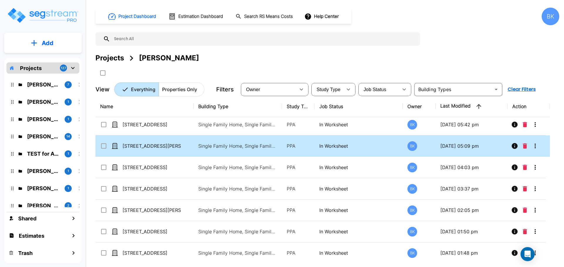
scroll to position [6, 0]
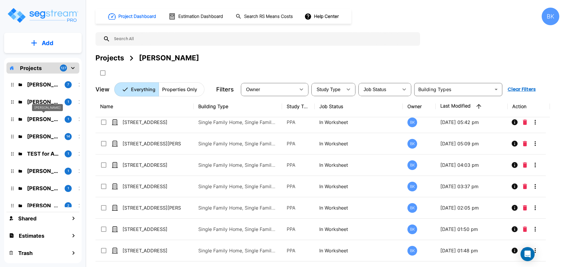
click at [39, 117] on p "Garth Hatch" at bounding box center [43, 119] width 33 height 8
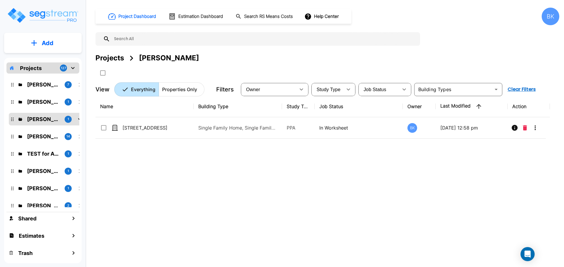
scroll to position [0, 0]
click at [223, 194] on div "Name Building Type Study Type Job Status Owner Last Modified Action 515 Cascade…" at bounding box center [322, 179] width 454 height 166
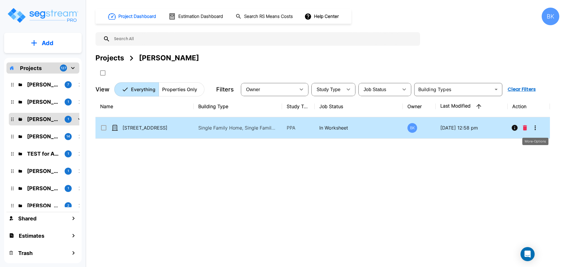
click at [536, 127] on icon "More-Options" at bounding box center [534, 127] width 7 height 7
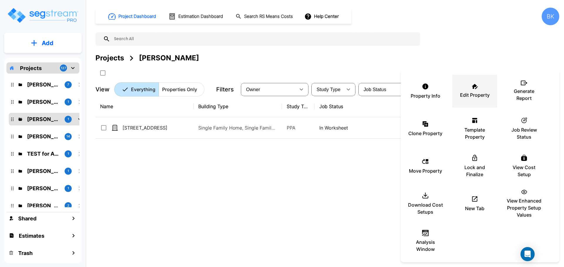
click at [472, 91] on div "Edit Property" at bounding box center [474, 91] width 35 height 29
drag, startPoint x: 257, startPoint y: 184, endPoint x: 207, endPoint y: 102, distance: 95.7
click at [257, 184] on div at bounding box center [282, 133] width 564 height 267
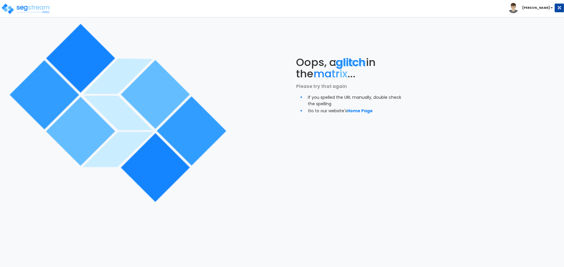
click at [148, 38] on img at bounding box center [117, 113] width 226 height 226
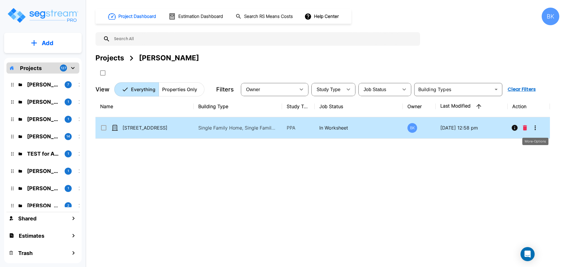
click at [536, 131] on icon "More-Options" at bounding box center [534, 127] width 7 height 7
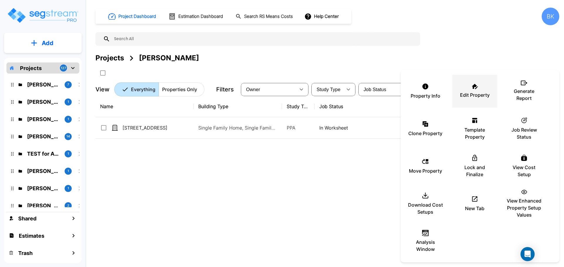
click at [473, 87] on icon at bounding box center [475, 86] width 6 height 5
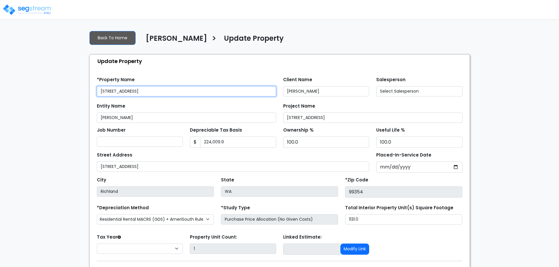
select select "2024"
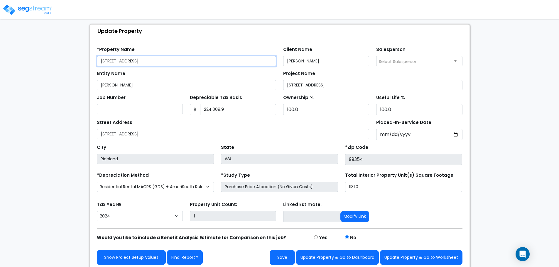
scroll to position [33, 0]
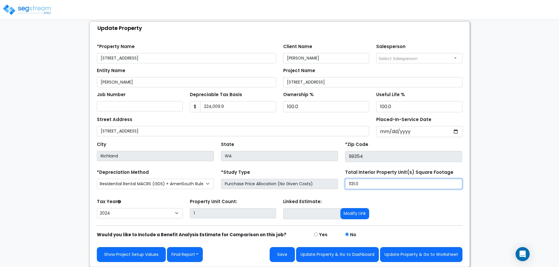
click at [391, 183] on input "1131.0" at bounding box center [403, 184] width 117 height 10
type input "2,187"
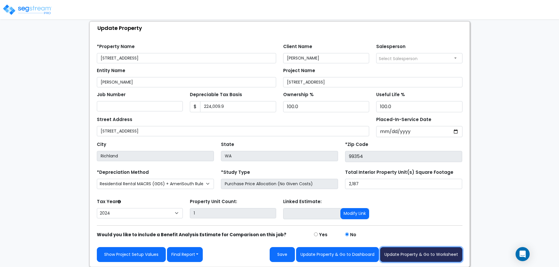
click at [438, 251] on button "Update Property & Go to Worksheet" at bounding box center [421, 254] width 82 height 15
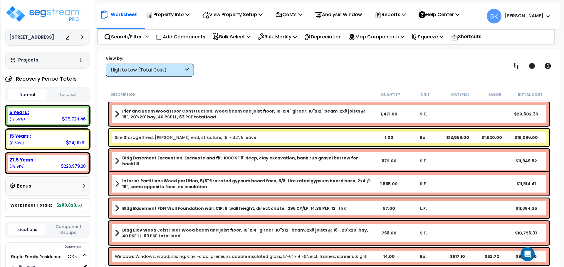
click at [49, 117] on div "5 Years : 35,724.46 (12.59%)" at bounding box center [48, 116] width 80 height 16
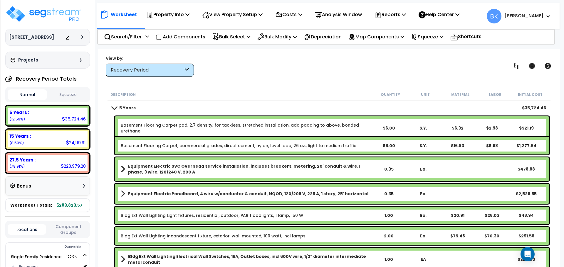
click at [48, 136] on div "15 Years :" at bounding box center [47, 136] width 76 height 6
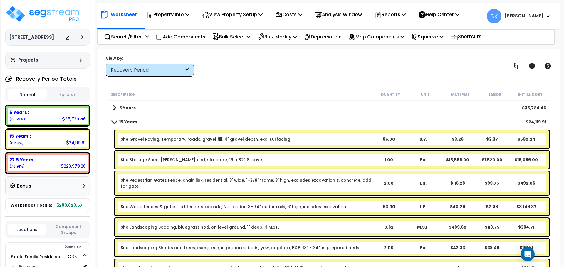
click at [46, 158] on div "27.5 Years :" at bounding box center [47, 160] width 76 height 6
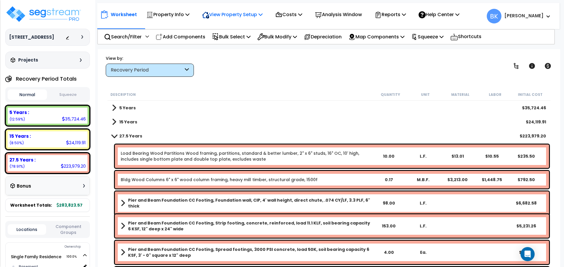
click at [237, 18] on p "View Property Setup" at bounding box center [232, 15] width 60 height 8
click at [238, 39] on link "View Questionnaire" at bounding box center [228, 40] width 58 height 12
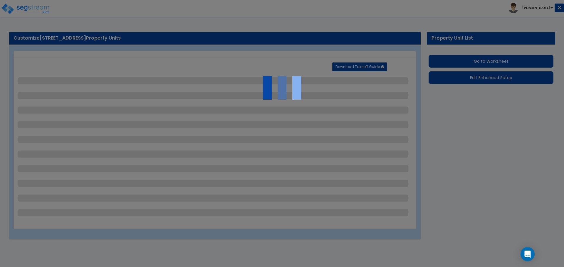
select select "2"
select select "1"
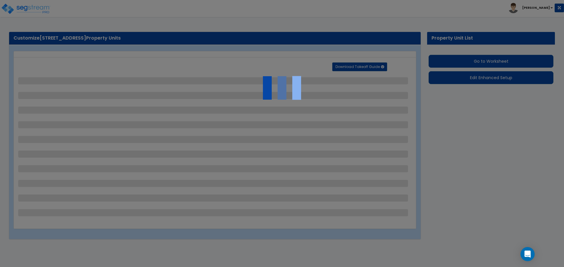
select select "1"
select select "2"
select select "1"
select select "2"
select select "1"
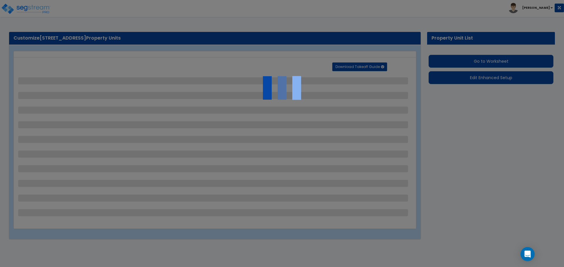
select select "3"
select select "1"
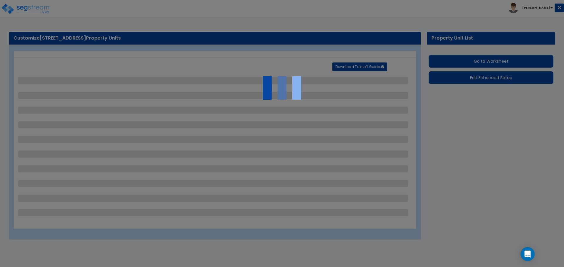
select select "1"
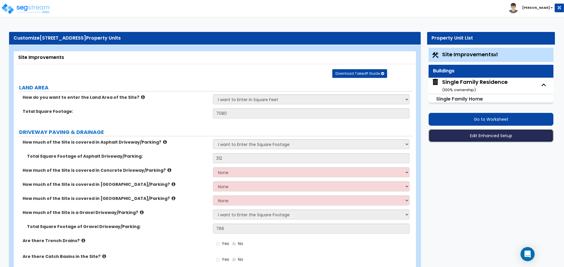
click at [492, 134] on button "Edit Enhanced Setup" at bounding box center [490, 135] width 125 height 13
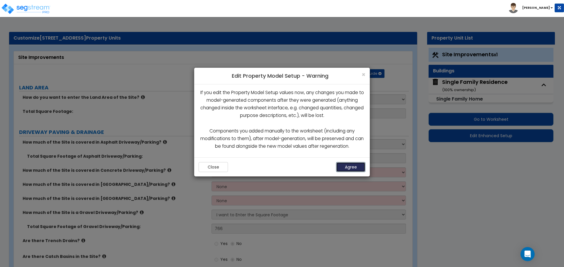
click at [346, 168] on button "Agree" at bounding box center [350, 167] width 29 height 10
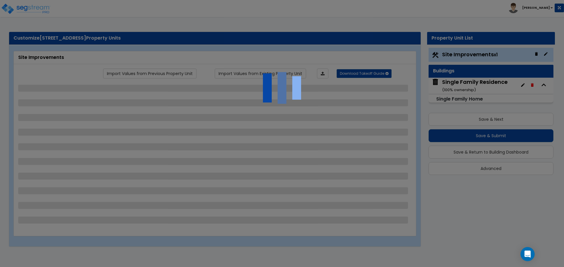
select select "2"
select select "1"
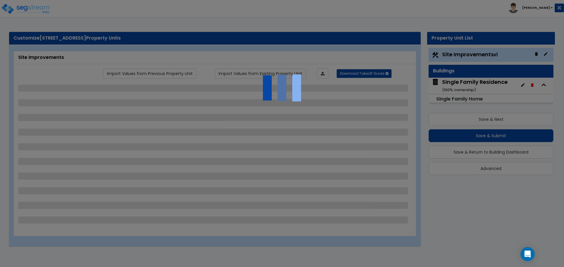
select select "1"
select select "2"
select select "1"
select select "2"
select select "1"
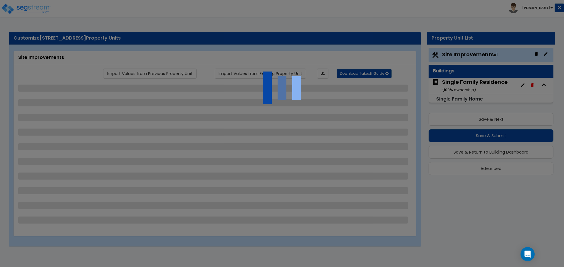
select select "3"
select select "1"
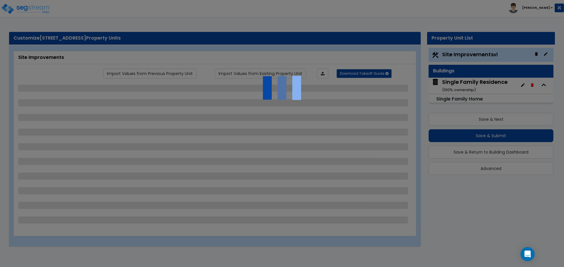
select select "1"
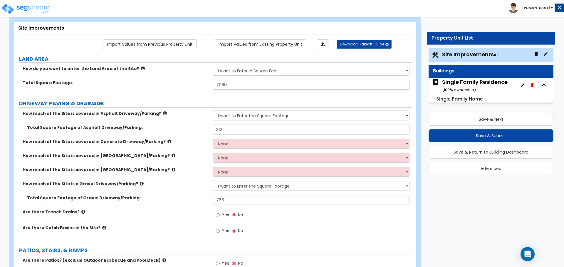
scroll to position [59, 0]
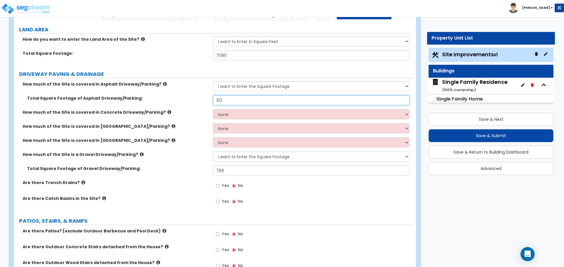
click at [224, 101] on input "312" at bounding box center [311, 100] width 196 height 10
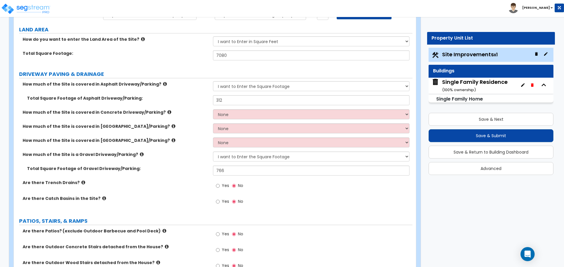
click at [198, 99] on label "Total Square Footage of Asphalt Driveway/Parking:" at bounding box center [117, 98] width 181 height 6
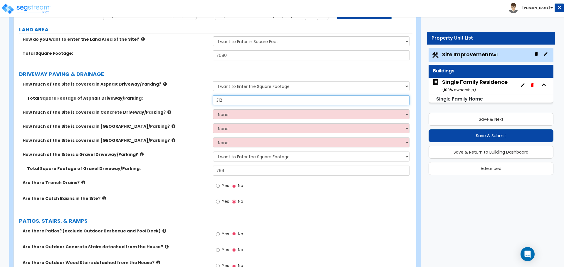
click at [240, 98] on input "312" at bounding box center [311, 100] width 196 height 10
type input "285"
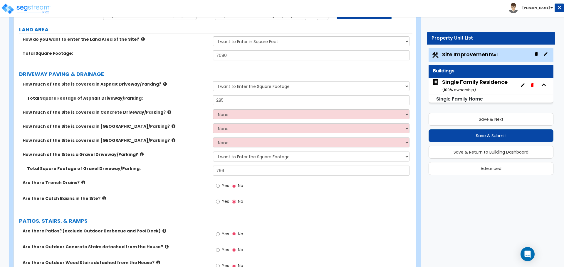
click at [201, 99] on label "Total Square Footage of Asphalt Driveway/Parking:" at bounding box center [117, 98] width 181 height 6
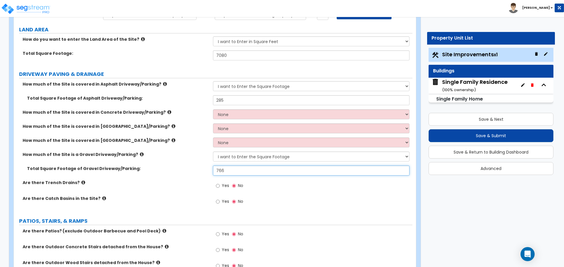
click at [231, 169] on input "766" at bounding box center [311, 171] width 196 height 10
type input "663"
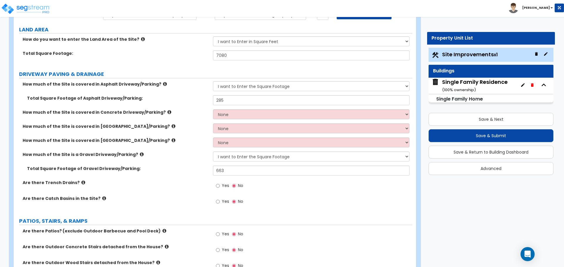
click at [187, 166] on label "Total Square Footage of Gravel Driveway/Parking:" at bounding box center [117, 169] width 181 height 6
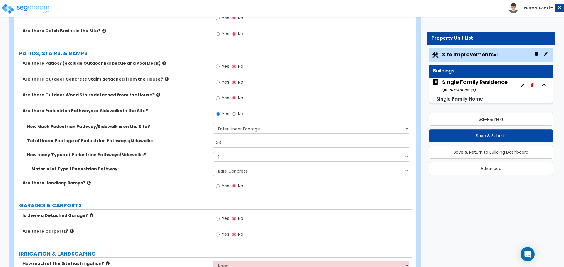
scroll to position [235, 0]
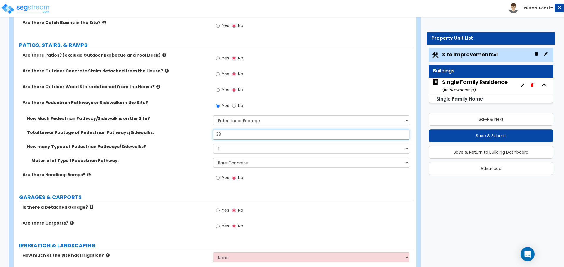
click at [224, 138] on input "33" at bounding box center [311, 135] width 196 height 10
click at [227, 136] on input "33" at bounding box center [311, 135] width 196 height 10
type input "30"
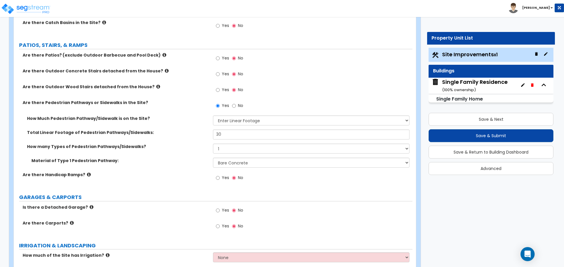
click at [192, 143] on div "Total Linear Footage of Pedestrian Pathways/Sidewalks: 30" at bounding box center [213, 137] width 398 height 14
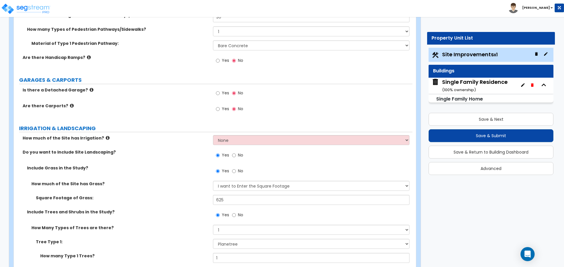
scroll to position [382, 0]
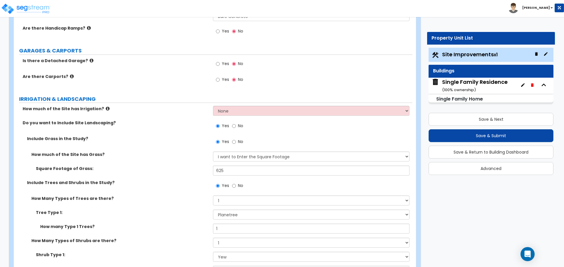
click at [236, 144] on label "No" at bounding box center [237, 143] width 11 height 10
click at [236, 144] on input "No" at bounding box center [234, 142] width 4 height 6
radio input "false"
radio input "true"
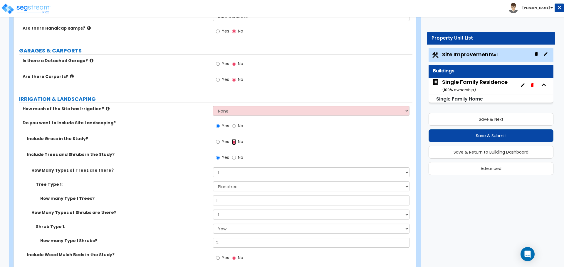
scroll to position [411, 0]
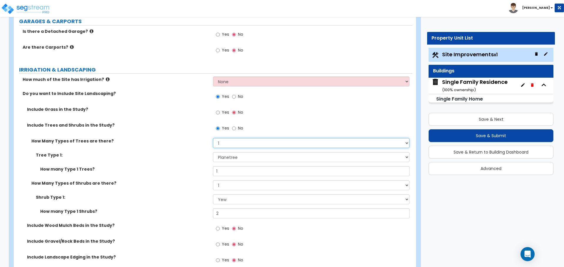
click at [223, 144] on select "None 1 2 3" at bounding box center [311, 143] width 196 height 10
select select "0"
click at [213, 138] on select "None 1 2 3" at bounding box center [311, 143] width 196 height 10
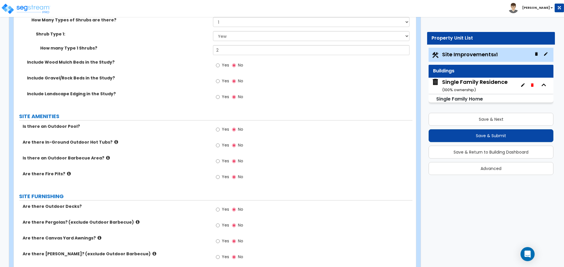
scroll to position [558, 0]
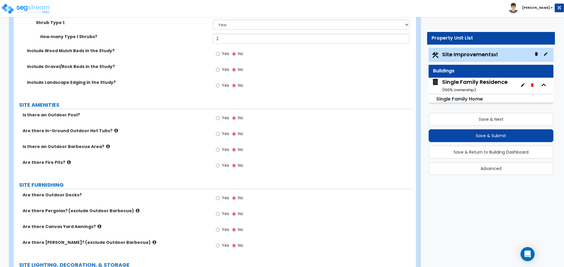
click at [67, 164] on icon at bounding box center [69, 162] width 4 height 4
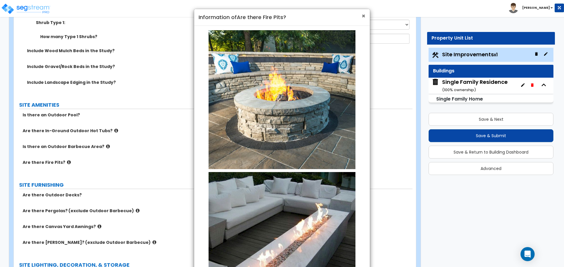
click at [361, 16] on span "×" at bounding box center [363, 16] width 4 height 9
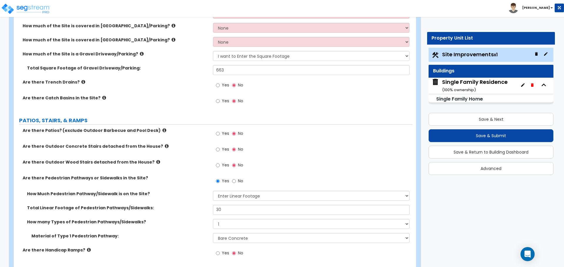
scroll to position [117, 0]
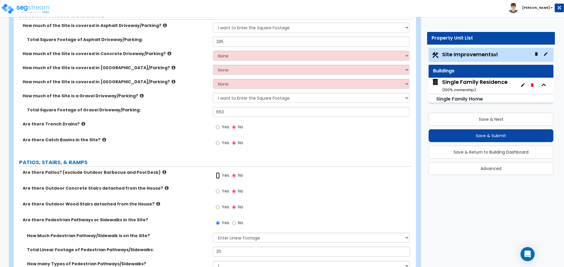
click at [218, 176] on input "Yes" at bounding box center [218, 176] width 4 height 6
radio input "true"
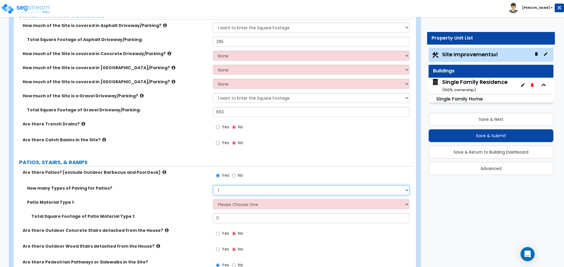
click at [234, 189] on select "1 2 3 4" at bounding box center [311, 191] width 196 height 10
click at [229, 204] on select "Please Choose One Bare Concrete Stamped Concrete Brick Pavers Stone Pavers Tile…" at bounding box center [311, 205] width 196 height 10
select select "1"
click at [213, 200] on select "Please Choose One Bare Concrete Stamped Concrete Brick Pavers Stone Pavers Tile…" at bounding box center [311, 205] width 196 height 10
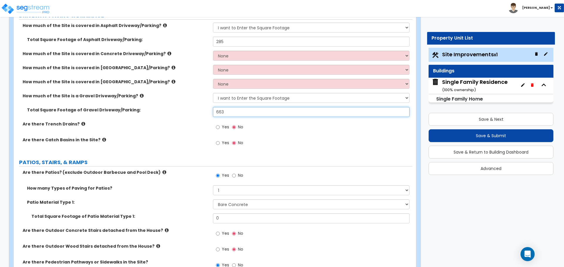
click at [230, 113] on input "663" at bounding box center [311, 112] width 196 height 10
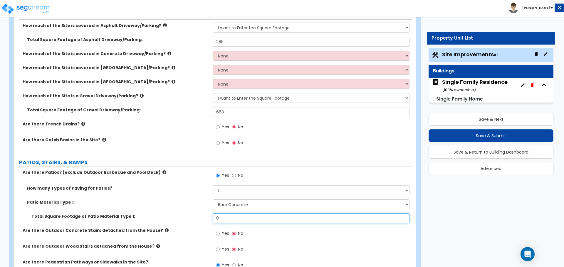
click at [228, 217] on input "0" at bounding box center [311, 219] width 196 height 10
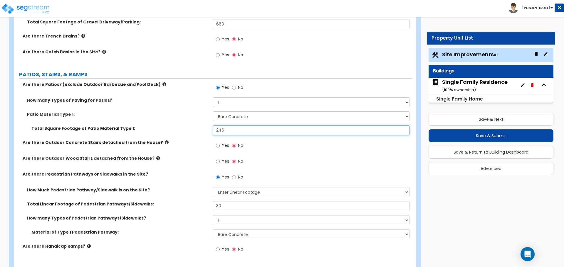
type input "246"
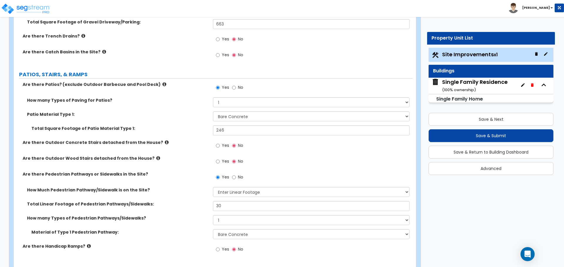
click at [201, 146] on div "Are there Outdoor Concrete Stairs detached from the House? Yes No" at bounding box center [213, 148] width 398 height 16
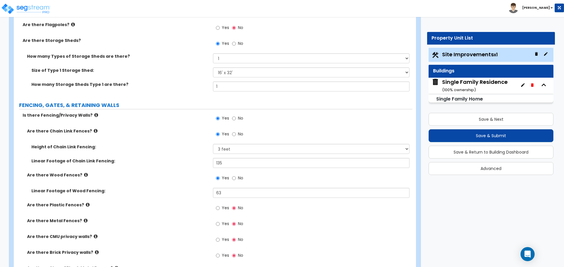
scroll to position [881, 0]
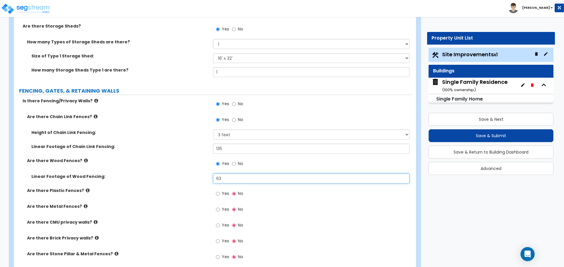
click at [225, 181] on input "63" at bounding box center [311, 179] width 196 height 10
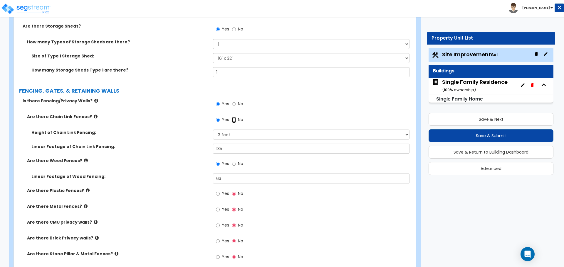
click at [234, 119] on input "No" at bounding box center [234, 120] width 4 height 6
radio input "false"
radio input "true"
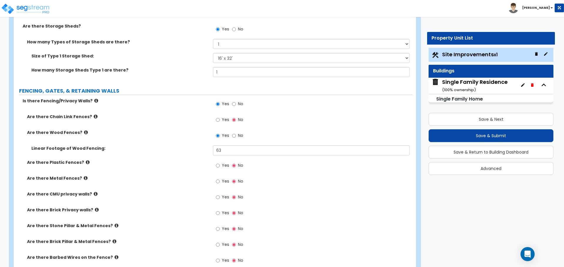
click at [225, 157] on div "Linear Footage of Wood Fencing: 63" at bounding box center [213, 153] width 398 height 14
click at [231, 147] on input "63" at bounding box center [311, 151] width 196 height 10
click at [242, 149] on input "12" at bounding box center [311, 151] width 196 height 10
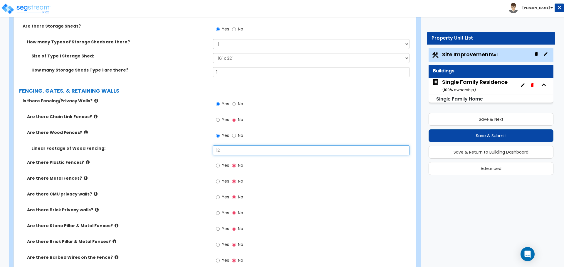
click at [242, 149] on input "12" at bounding box center [311, 151] width 196 height 10
click at [194, 151] on label "Linear Footage of Wood Fencing:" at bounding box center [119, 149] width 177 height 6
click at [219, 150] on input "14" at bounding box center [311, 151] width 196 height 10
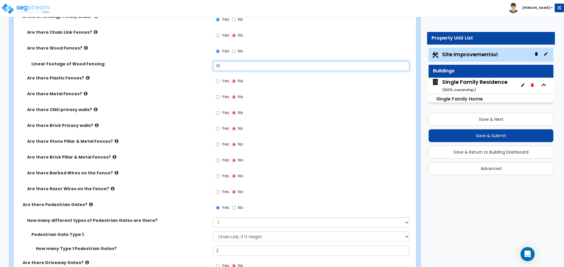
scroll to position [1057, 0]
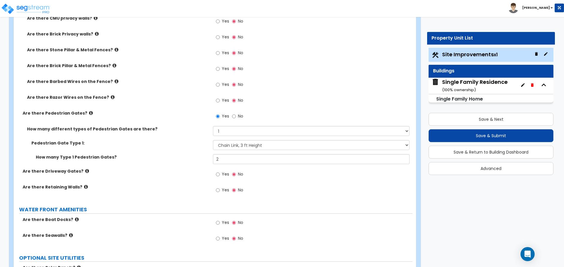
type input "16"
click at [243, 144] on select "Please Choose One Chain Link, 3 ft Height Chain Link, 4 ft Height Chain Link, 6…" at bounding box center [311, 145] width 196 height 10
select select "2"
click at [213, 140] on select "Please Choose One Chain Link, 3 ft Height Chain Link, 4 ft Height Chain Link, 6…" at bounding box center [311, 145] width 196 height 10
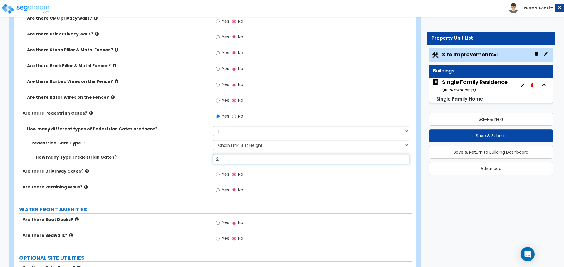
click at [238, 159] on input "2" at bounding box center [311, 159] width 196 height 10
type input "1"
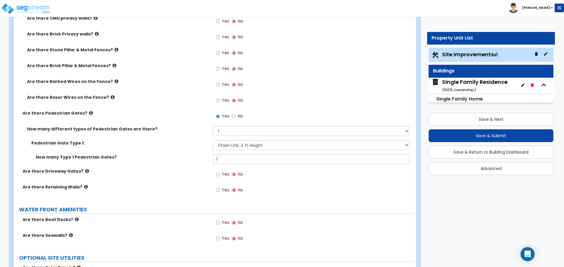
click at [184, 150] on div "Pedestrian Gate Type 1: Please Choose One Chain Link, 3 ft Height Chain Link, 4…" at bounding box center [213, 147] width 398 height 14
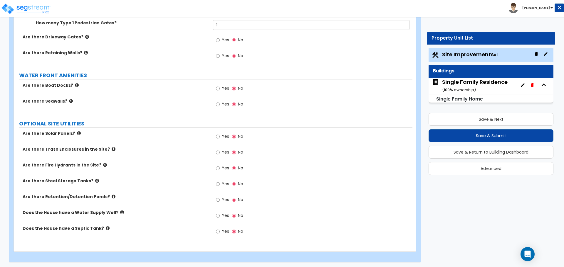
scroll to position [1193, 0]
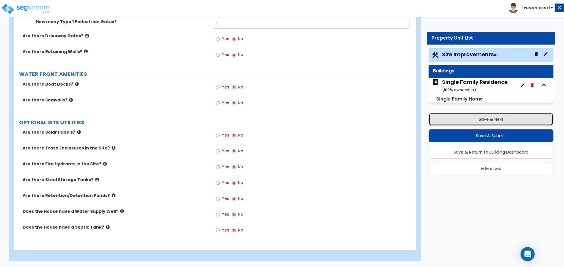
click at [488, 115] on button "Save & Next" at bounding box center [490, 119] width 125 height 13
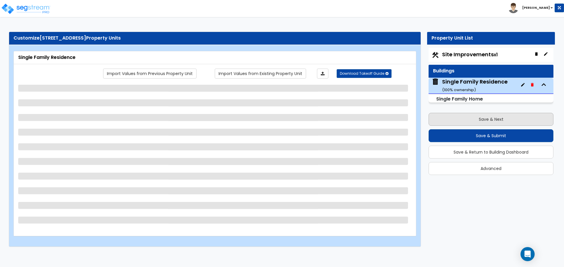
scroll to position [0, 0]
select select "1"
select select "7"
select select "1"
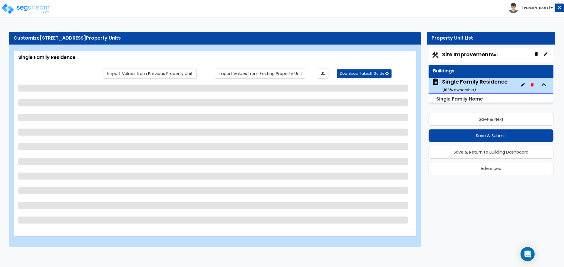
select select "1"
select select "4"
select select "1"
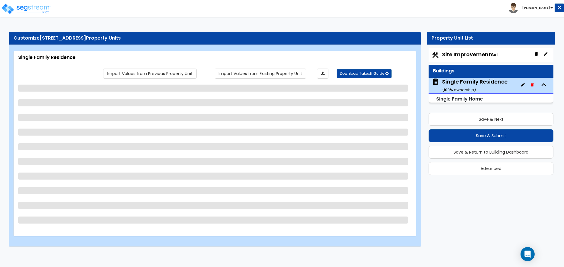
select select "1"
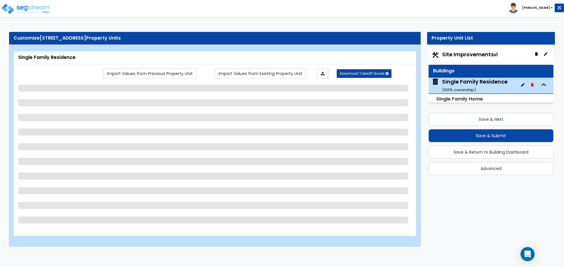
select select "3"
select select "1"
select select "2"
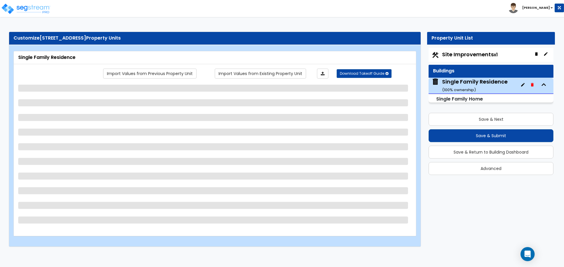
select select "2"
select select "1"
select select "2"
select select "5"
select select "1"
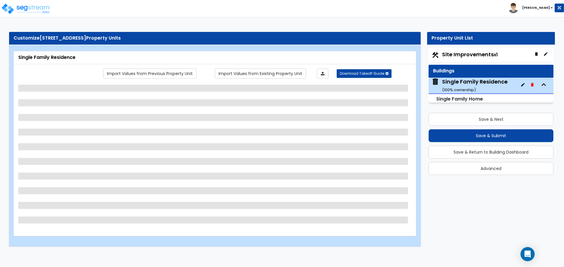
select select "2"
select select "1"
select select "6"
select select "2"
select select "3"
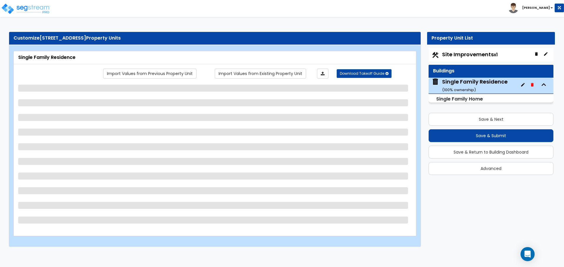
select select "2"
select select "1"
select select "2"
select select "1"
select select "3"
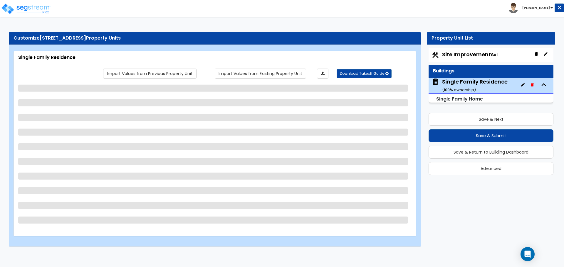
select select "2"
select select "1"
select select "2"
select select "1"
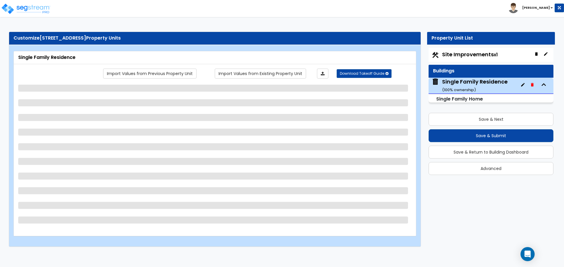
select select "4"
select select "6"
select select "1"
select select "2"
select select "1"
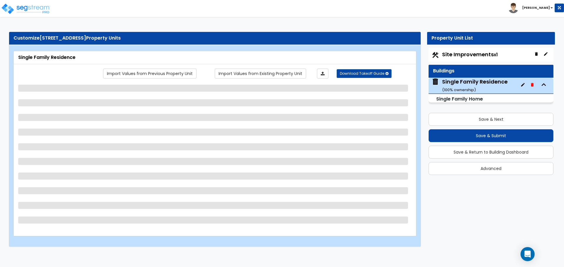
select select "1"
select select "2"
select select "1"
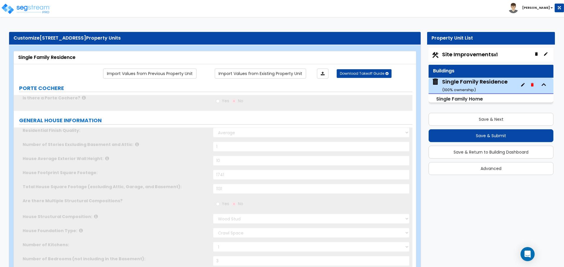
type input "2"
type input "1"
select select "1"
type input "1"
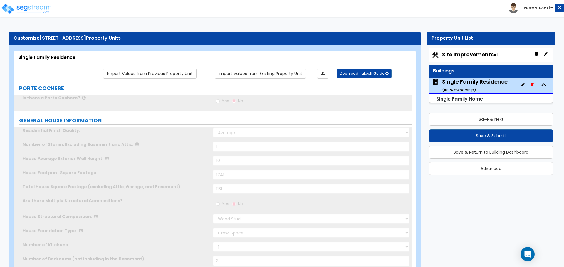
select select "1"
select select "2"
type input "2"
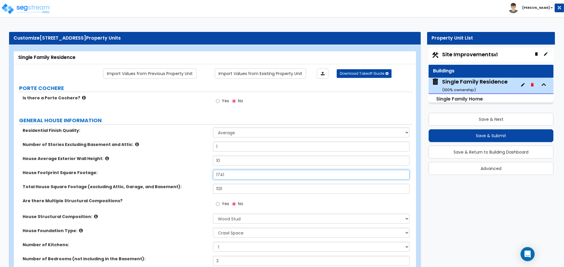
click at [233, 173] on input "1741" at bounding box center [311, 175] width 196 height 10
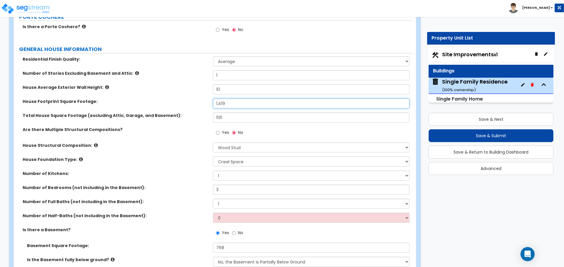
scroll to position [88, 0]
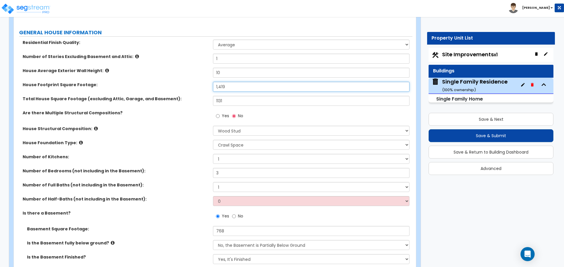
type input "1,419"
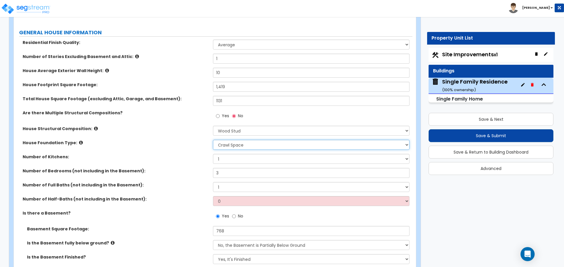
click at [229, 144] on select "Please Choose One Crawl Space Pier-Elevated First floor Slab on Grade" at bounding box center [311, 145] width 196 height 10
click at [230, 144] on select "Please Choose One Crawl Space Pier-Elevated First floor Slab on Grade" at bounding box center [311, 145] width 196 height 10
select select "2"
click at [213, 140] on select "Please Choose One Crawl Space Pier-Elevated First floor Slab on Grade" at bounding box center [311, 145] width 196 height 10
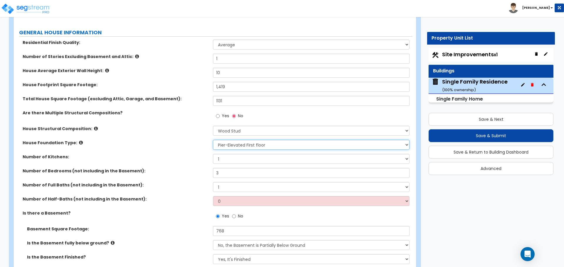
click at [248, 140] on select "Please Choose One Crawl Space Pier-Elevated First floor Slab on Grade" at bounding box center [311, 145] width 196 height 10
click at [253, 145] on select "Please Choose One Crawl Space Pier-Elevated First floor Slab on Grade" at bounding box center [311, 145] width 196 height 10
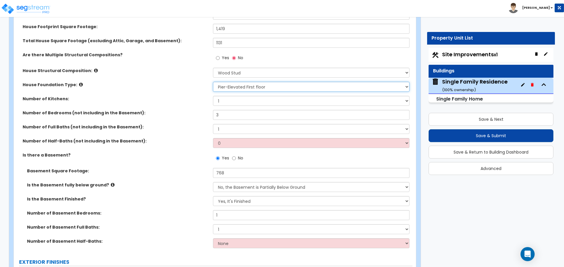
scroll to position [147, 0]
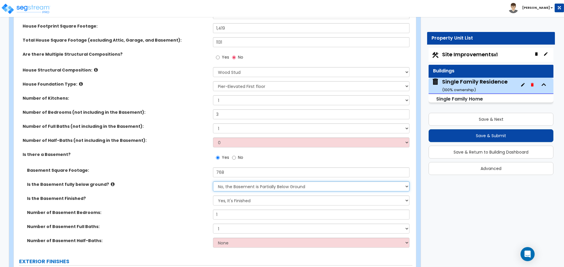
click at [252, 189] on select "Yes, the Basement is Fully Below Ground No, the Basement is Partially Below Gro…" at bounding box center [311, 187] width 196 height 10
click at [213, 182] on select "Yes, the Basement is Fully Below Ground No, the Basement is Partially Below Gro…" at bounding box center [311, 187] width 196 height 10
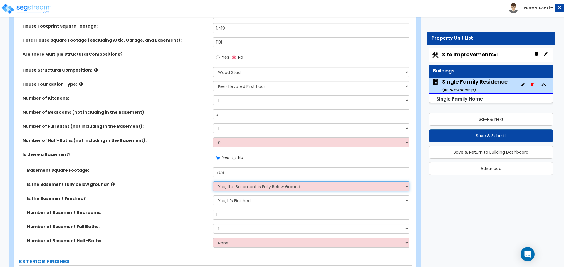
click at [247, 188] on select "Yes, the Basement is Fully Below Ground No, the Basement is Partially Below Gro…" at bounding box center [311, 187] width 196 height 10
click at [213, 182] on select "Yes, the Basement is Fully Below Ground No, the Basement is Partially Below Gro…" at bounding box center [311, 187] width 196 height 10
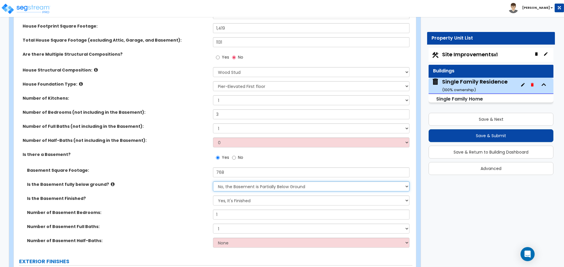
click at [238, 188] on select "Yes, the Basement is Fully Below Ground No, the Basement is Partially Below Gro…" at bounding box center [311, 187] width 196 height 10
click at [111, 184] on icon at bounding box center [113, 184] width 4 height 4
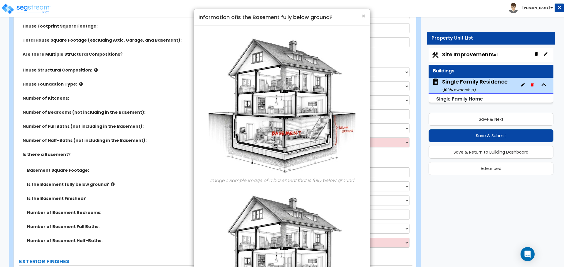
scroll to position [110, 0]
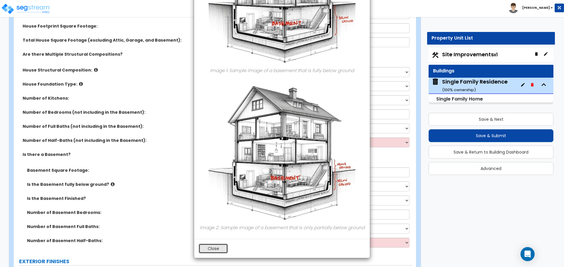
click at [218, 247] on button "Close" at bounding box center [212, 249] width 29 height 10
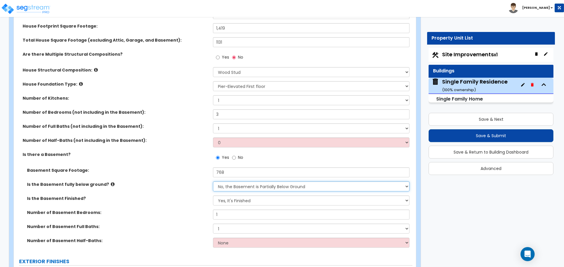
click at [249, 188] on select "Yes, the Basement is Fully Below Ground No, the Basement is Partially Below Gro…" at bounding box center [311, 187] width 196 height 10
click at [213, 182] on select "Yes, the Basement is Fully Below Ground No, the Basement is Partially Below Gro…" at bounding box center [311, 187] width 196 height 10
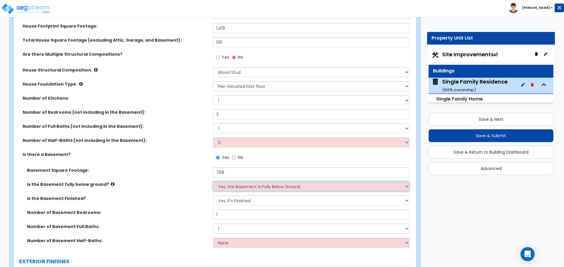
click at [253, 189] on select "Yes, the Basement is Fully Below Ground No, the Basement is Partially Below Gro…" at bounding box center [311, 187] width 196 height 10
select select "1"
click at [213, 182] on select "Yes, the Basement is Fully Below Ground No, the Basement is Partially Below Gro…" at bounding box center [311, 187] width 196 height 10
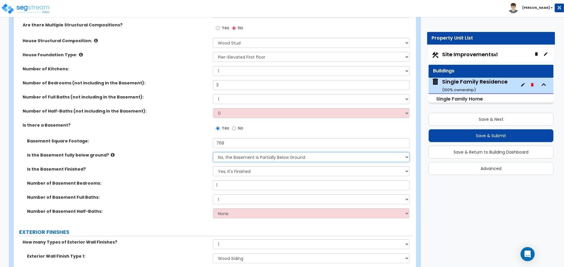
scroll to position [147, 0]
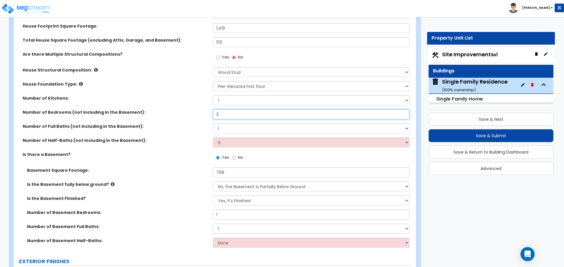
click at [225, 112] on input "3" at bounding box center [311, 115] width 196 height 10
type input "2"
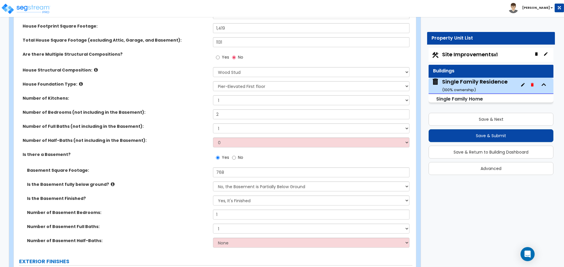
click at [187, 115] on label "Number of Bedrooms (not including in the Basement):" at bounding box center [116, 113] width 186 height 6
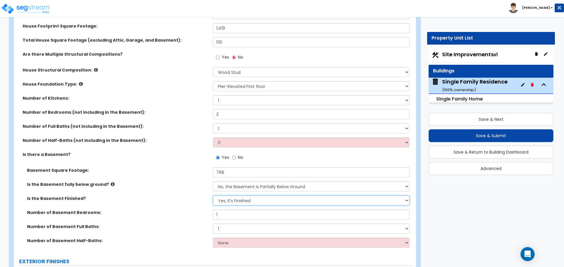
click at [255, 202] on select "No, It's Unfinished Yes, It's Finished" at bounding box center [311, 201] width 196 height 10
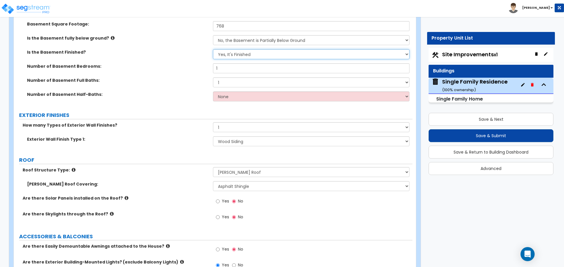
scroll to position [294, 0]
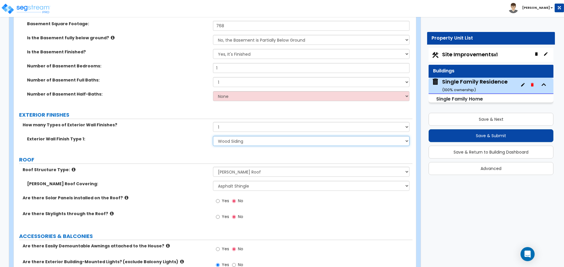
click at [238, 144] on select "Please Choose One No Finish/Shared Wall No Wall Brick Finish Stone Finish Wood …" at bounding box center [311, 141] width 196 height 10
select select "9"
click at [213, 136] on select "Please Choose One No Finish/Shared Wall No Wall Brick Finish Stone Finish Wood …" at bounding box center [311, 141] width 196 height 10
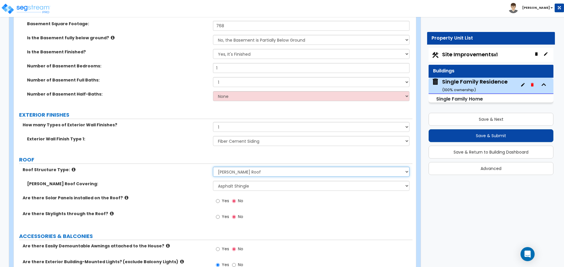
click at [233, 174] on select "Please Choose One Gable Roof Flat Roof Hybrid Gable & Flat Roof" at bounding box center [311, 172] width 196 height 10
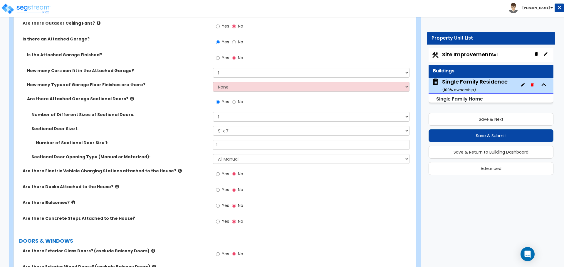
scroll to position [705, 0]
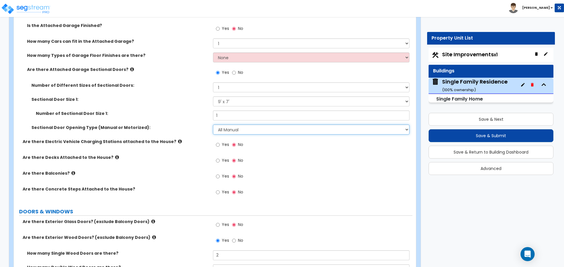
click at [231, 133] on select "Please Choose One All Manual All Motorized Some are Motorized" at bounding box center [311, 130] width 196 height 10
click at [213, 125] on select "Please Choose One All Manual All Motorized Some are Motorized" at bounding box center [311, 130] width 196 height 10
click at [243, 131] on select "Please Choose One All Manual All Motorized Some are Motorized" at bounding box center [311, 130] width 196 height 10
select select "1"
click at [213, 125] on select "Please Choose One All Manual All Motorized Some are Motorized" at bounding box center [311, 130] width 196 height 10
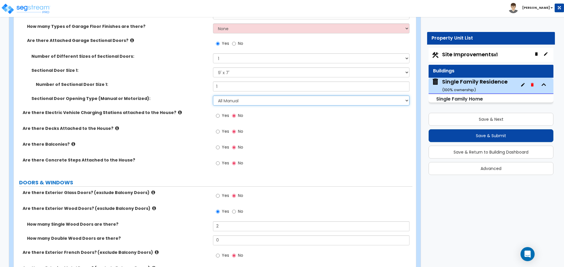
scroll to position [734, 0]
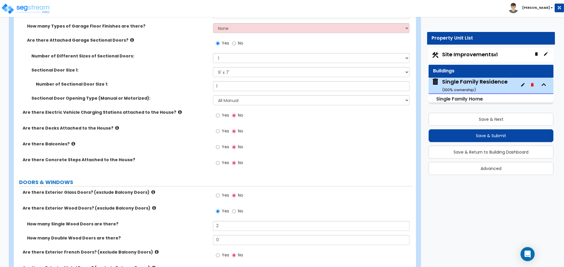
click at [115, 129] on icon at bounding box center [117, 128] width 4 height 4
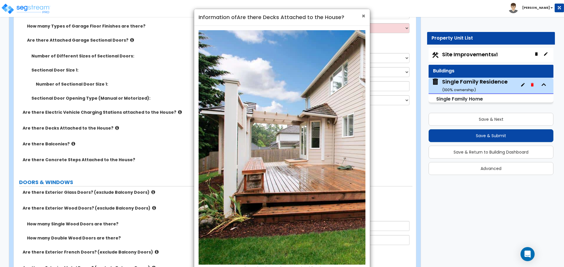
click at [364, 15] on span "×" at bounding box center [363, 16] width 4 height 9
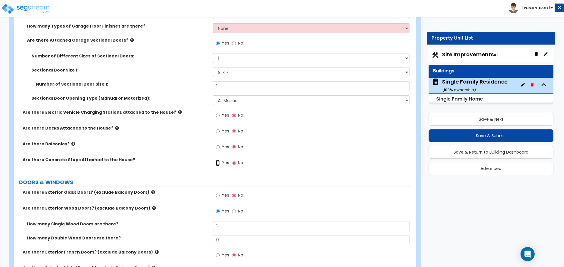
click at [218, 164] on input "Yes" at bounding box center [218, 163] width 4 height 6
radio input "true"
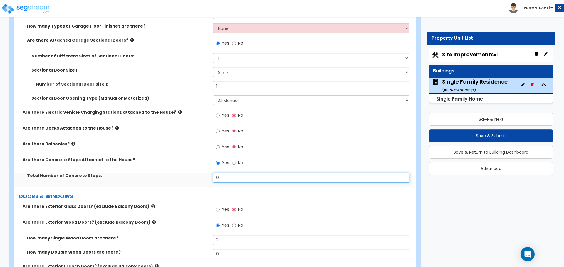
click at [226, 176] on input "0" at bounding box center [311, 178] width 196 height 10
click at [225, 175] on input "3" at bounding box center [311, 178] width 196 height 10
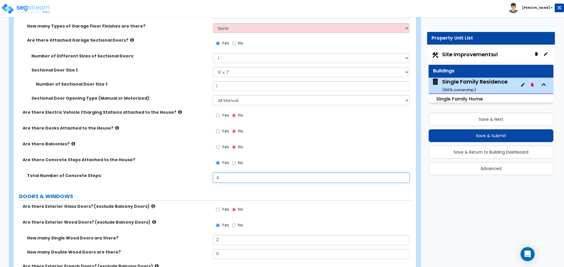
type input "4"
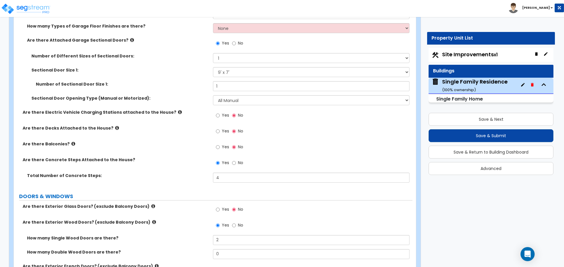
click at [197, 175] on label "Total Number of Concrete Steps:" at bounding box center [117, 176] width 181 height 6
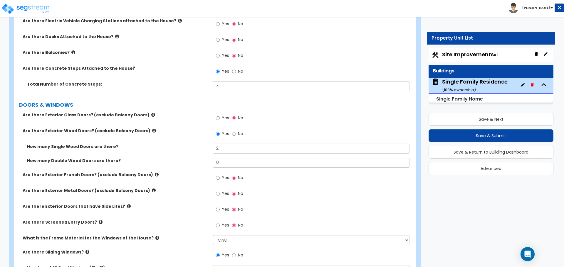
scroll to position [851, 0]
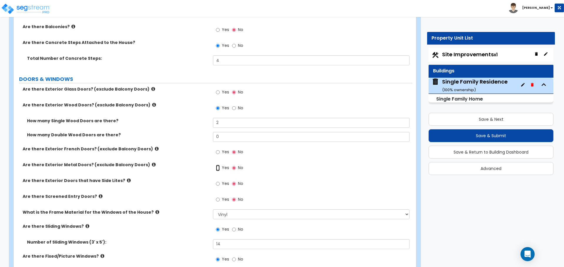
click at [219, 171] on input "Yes" at bounding box center [218, 168] width 4 height 6
radio input "true"
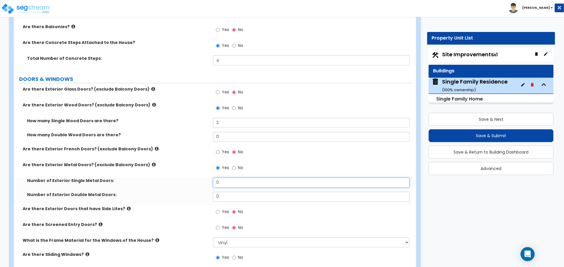
click at [220, 181] on input "0" at bounding box center [311, 183] width 196 height 10
type input "2"
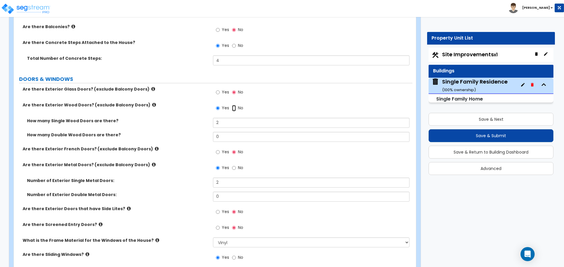
click at [235, 108] on input "No" at bounding box center [234, 108] width 4 height 6
radio input "false"
radio input "true"
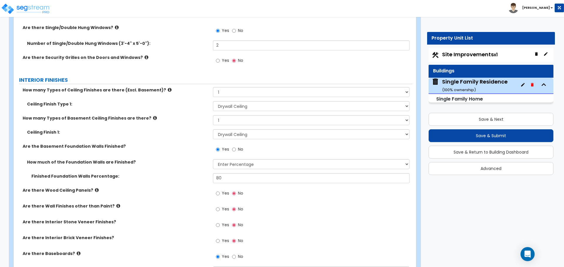
scroll to position [1174, 0]
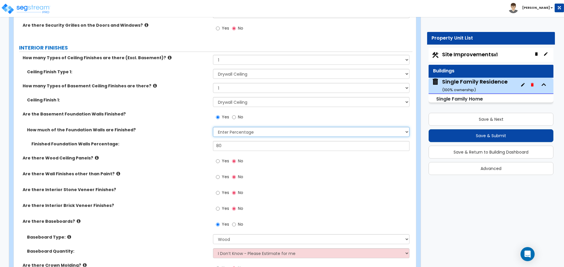
click at [253, 133] on select "Please Choose One Enter Percentage Enter Square Footage" at bounding box center [311, 132] width 196 height 10
click at [223, 144] on input "80" at bounding box center [311, 146] width 196 height 10
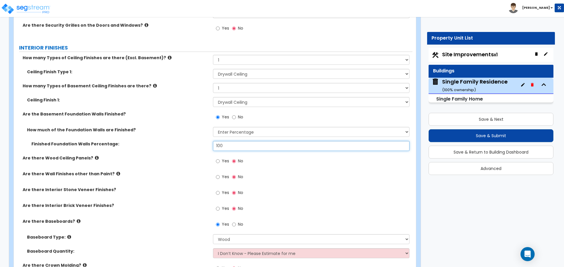
click at [225, 146] on input "100" at bounding box center [311, 146] width 196 height 10
type input "90"
click at [189, 135] on div "How much of the Foundation Walls are Finished? Please Choose One Enter Percenta…" at bounding box center [213, 134] width 398 height 14
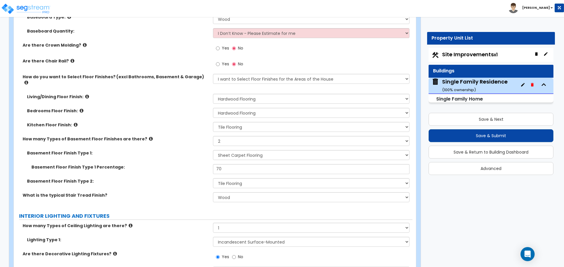
scroll to position [1409, 0]
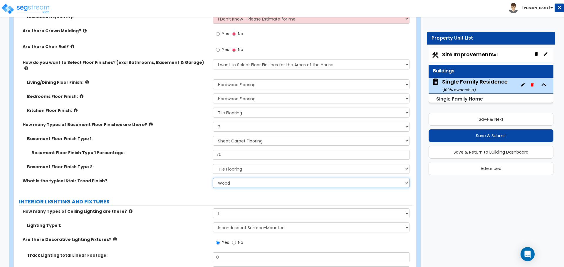
click at [230, 178] on select "None Tile Wood Laminate VCT Sheet Carpet Sheet Vinyl Carpet Tile" at bounding box center [311, 183] width 196 height 10
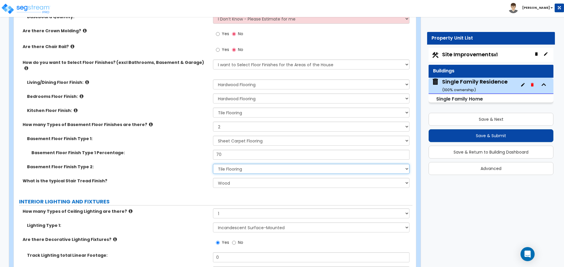
click at [243, 164] on select "None Tile Flooring Hardwood Flooring Resilient Laminate Flooring VCT Flooring S…" at bounding box center [311, 169] width 196 height 10
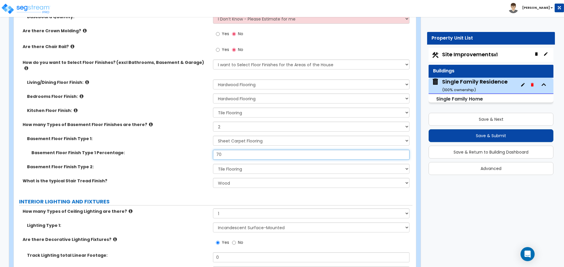
click at [228, 154] on input "70" at bounding box center [311, 155] width 196 height 10
type input "90"
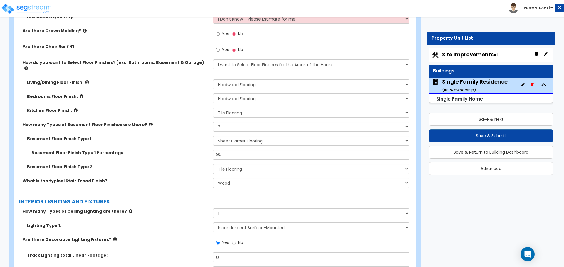
click at [199, 164] on label "Basement Floor Finish Type 2:" at bounding box center [117, 167] width 181 height 6
click at [248, 122] on select "Please Choose One 1 2 3" at bounding box center [311, 127] width 196 height 10
select select "1"
click at [213, 122] on select "Please Choose One 1 2 3" at bounding box center [311, 127] width 196 height 10
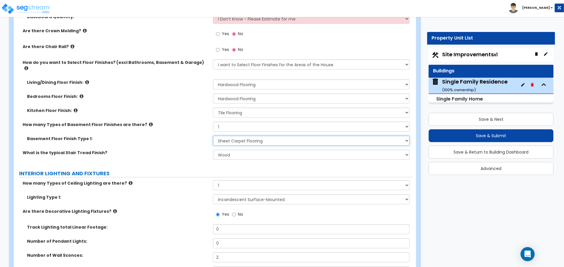
click at [232, 136] on select "None Tile Flooring Hardwood Flooring Resilient Laminate Flooring VCT Flooring S…" at bounding box center [311, 141] width 196 height 10
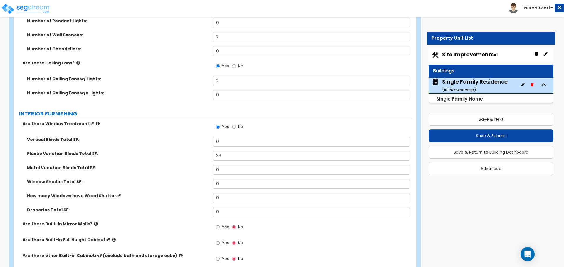
scroll to position [1644, 0]
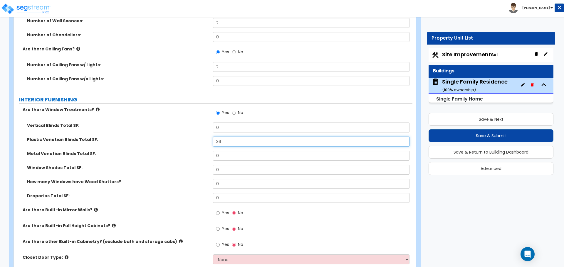
click at [236, 137] on input "36" at bounding box center [311, 142] width 196 height 10
click at [243, 137] on input "36" at bounding box center [311, 142] width 196 height 10
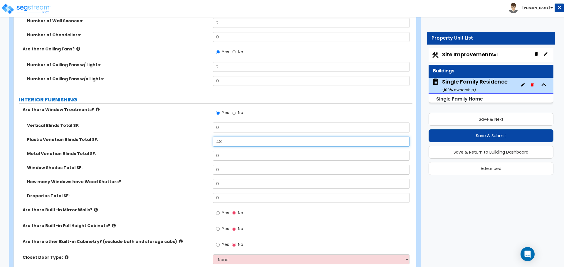
type input "48"
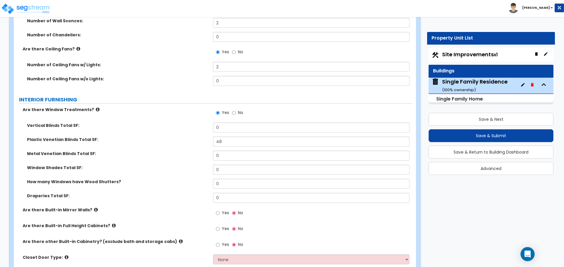
click at [180, 151] on label "Metal Venetian Blinds Total SF:" at bounding box center [117, 154] width 181 height 6
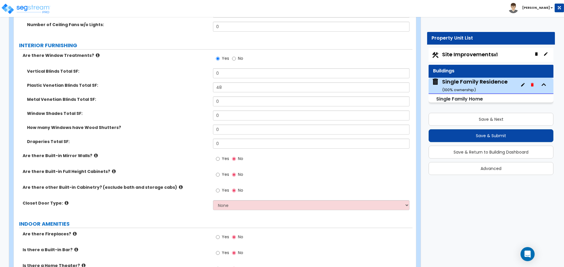
scroll to position [1703, 0]
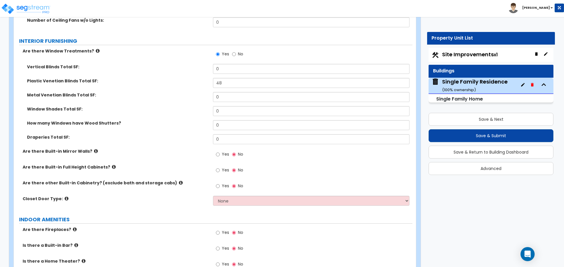
click at [112, 165] on icon at bounding box center [114, 167] width 4 height 4
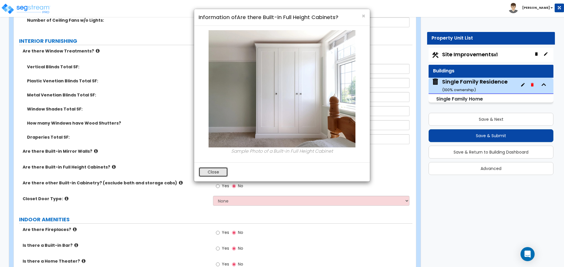
click at [208, 173] on button "Close" at bounding box center [212, 172] width 29 height 10
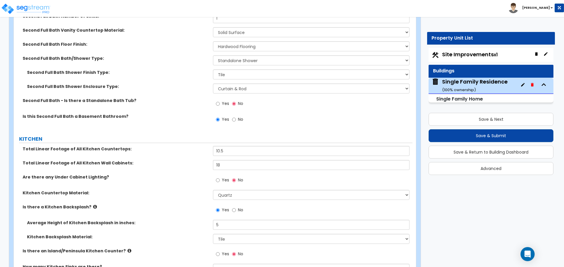
scroll to position [2202, 0]
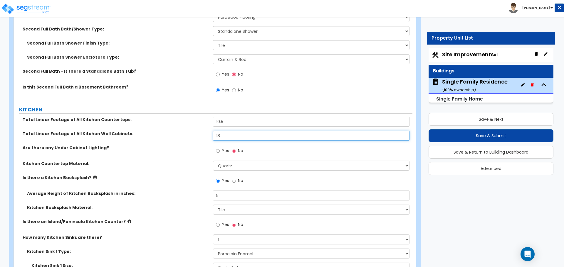
click at [224, 131] on input "18" at bounding box center [311, 136] width 196 height 10
type input "14"
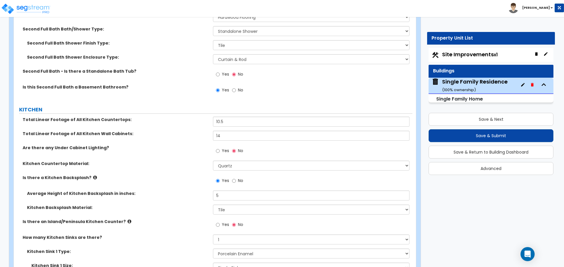
click at [197, 125] on div "Total Linear Footage of All Kitchen Countertops: 10.5" at bounding box center [213, 124] width 398 height 14
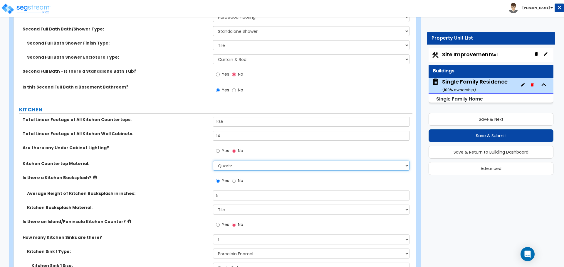
click at [233, 161] on select "Please Choose One Plastic Laminate Solid Surface Stone Quartz Marble Tile Wood …" at bounding box center [311, 166] width 196 height 10
click at [213, 161] on select "Please Choose One Plastic Laminate Solid Surface Stone Quartz Marble Tile Wood …" at bounding box center [311, 166] width 196 height 10
click at [229, 161] on select "Please Choose One Plastic Laminate Solid Surface Stone Quartz Marble Tile Wood …" at bounding box center [311, 166] width 196 height 10
select select "4"
click at [213, 161] on select "Please Choose One Plastic Laminate Solid Surface Stone Quartz Marble Tile Wood …" at bounding box center [311, 166] width 196 height 10
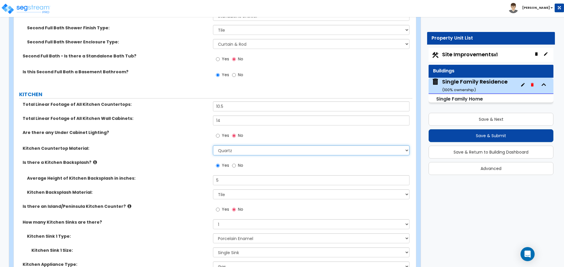
scroll to position [2261, 0]
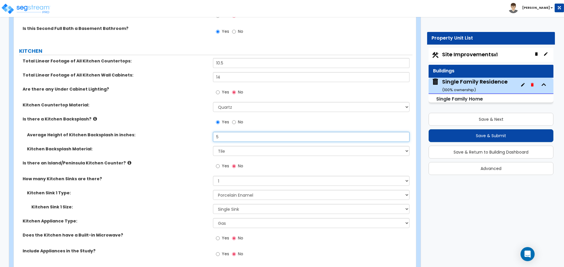
click at [234, 132] on input "5" at bounding box center [311, 137] width 196 height 10
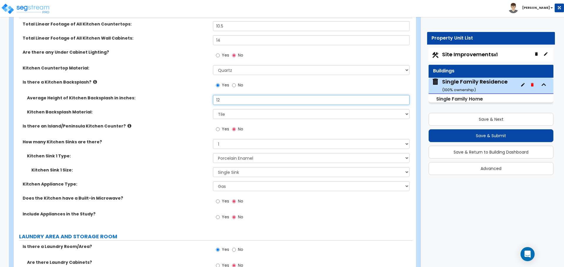
scroll to position [2319, 0]
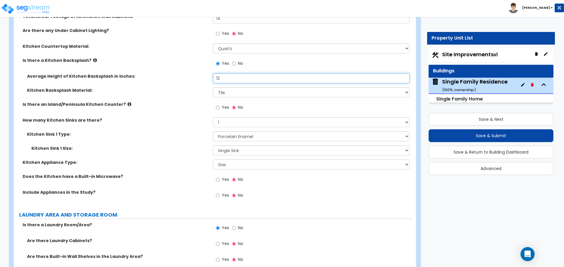
type input "12"
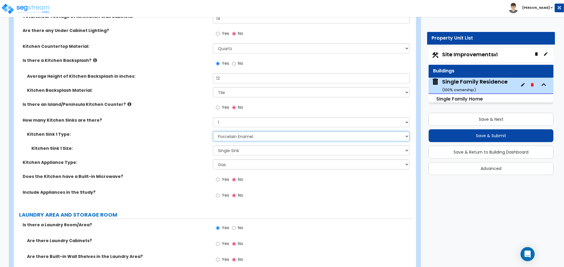
click at [235, 132] on select "Please Choose One Stainless Steel Porcelain Enamel Cast Iron Granite Composite" at bounding box center [311, 137] width 196 height 10
click at [235, 133] on select "Please Choose One Stainless Steel Porcelain Enamel Cast Iron Granite Composite" at bounding box center [311, 137] width 196 height 10
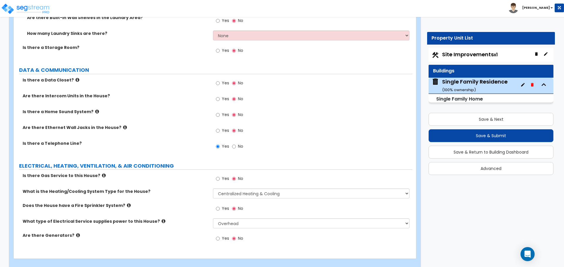
scroll to position [2561, 0]
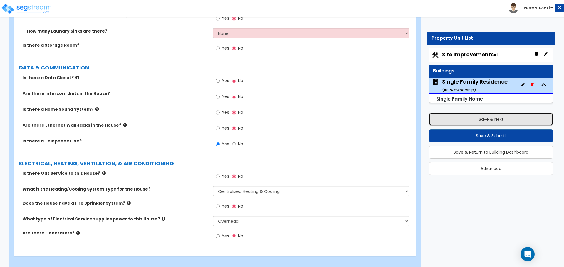
click at [489, 121] on button "Save & Next" at bounding box center [490, 119] width 125 height 13
select select "2"
select select "1"
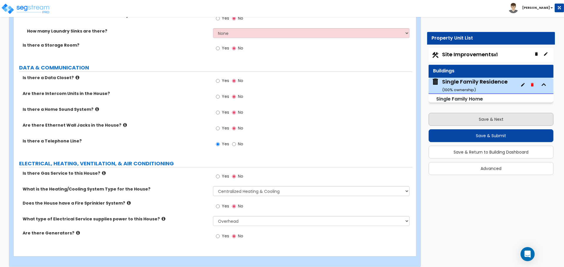
select select "2"
select select "1"
select select "3"
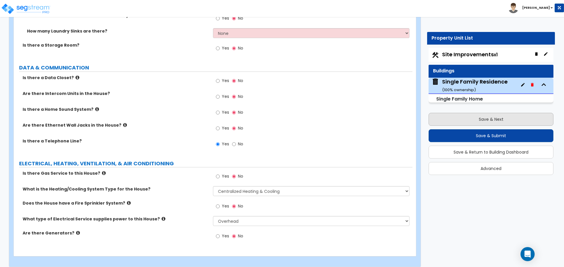
select select "1"
select select "2"
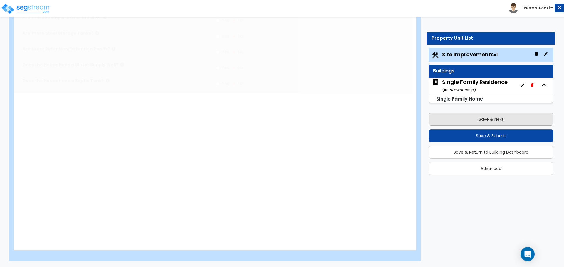
scroll to position [0, 0]
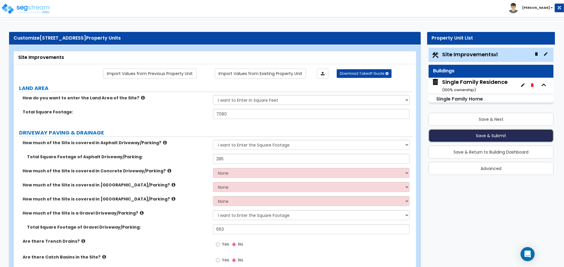
click at [488, 134] on button "Save & Submit" at bounding box center [490, 135] width 125 height 13
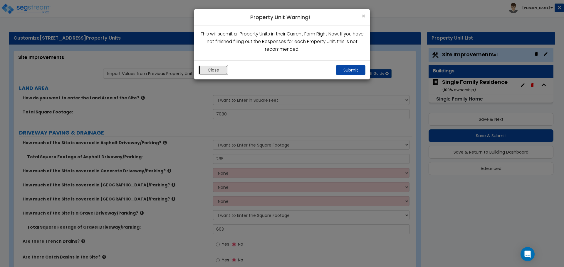
click at [218, 69] on button "Close" at bounding box center [212, 70] width 29 height 10
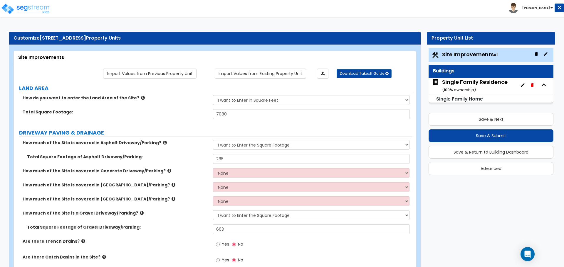
scroll to position [1133, 0]
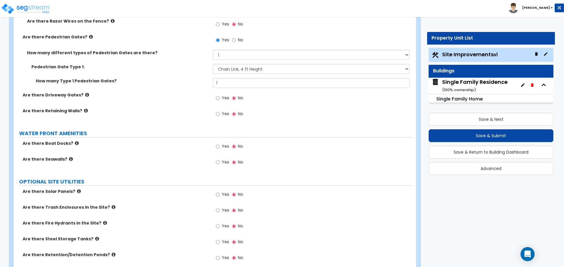
click at [471, 92] on small "( 100 % ownership)" at bounding box center [459, 90] width 34 height 6
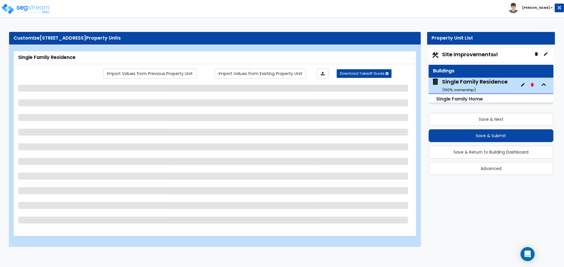
select select "1"
select select "7"
select select "2"
select select "1"
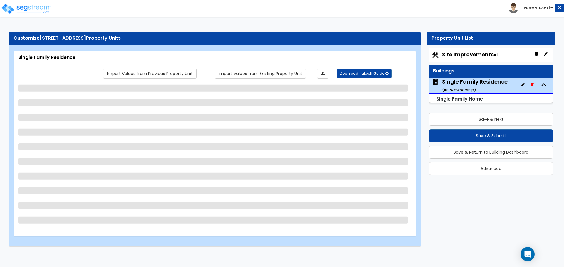
select select "1"
select select "9"
select select "1"
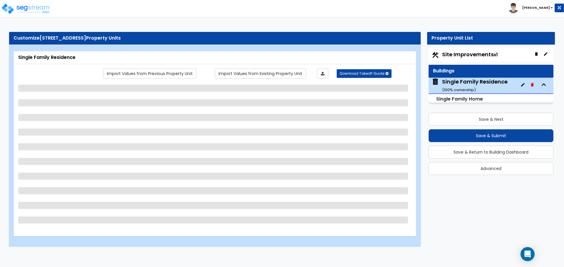
select select "1"
select select "3"
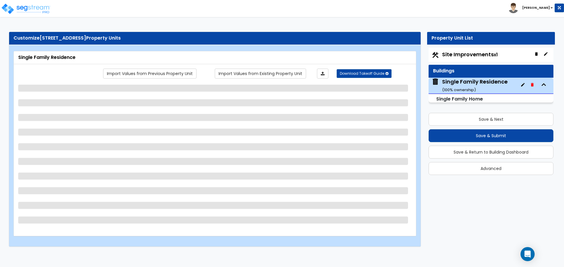
select select "1"
select select "2"
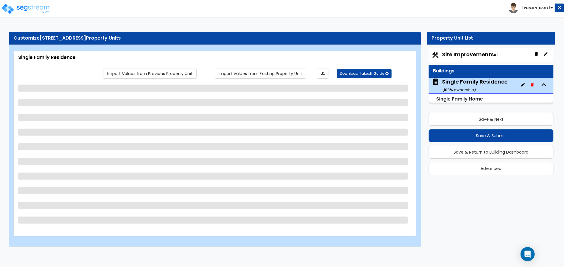
select select "1"
select select "5"
select select "2"
select select "1"
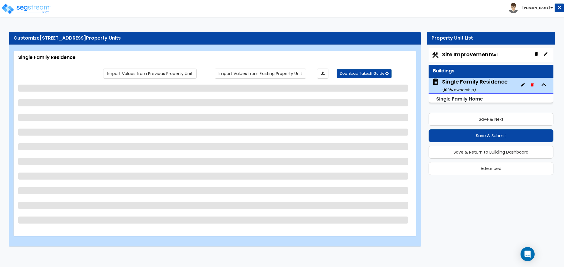
select select "6"
select select "2"
select select "3"
select select "2"
select select "1"
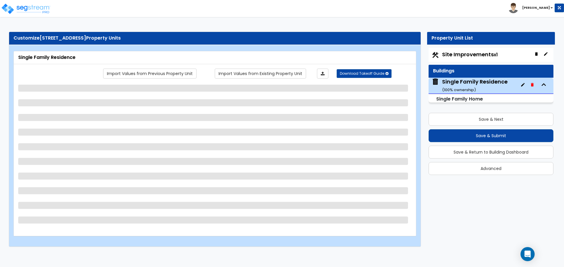
select select "2"
select select "1"
select select "3"
select select "2"
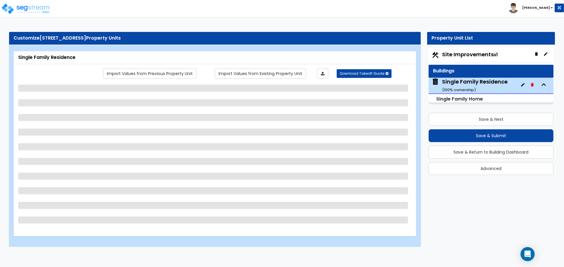
select select "1"
select select "2"
select select "1"
select select "4"
select select "6"
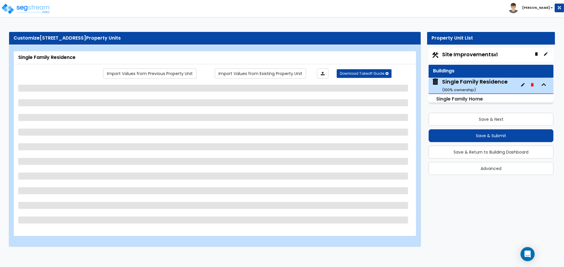
select select "1"
select select "2"
select select "1"
select select "2"
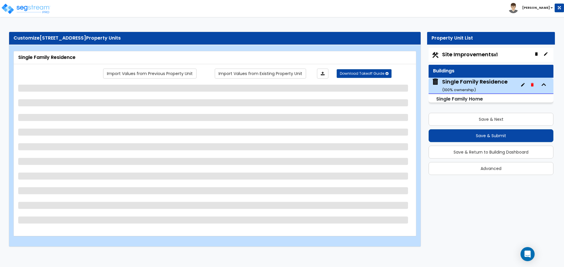
select select "1"
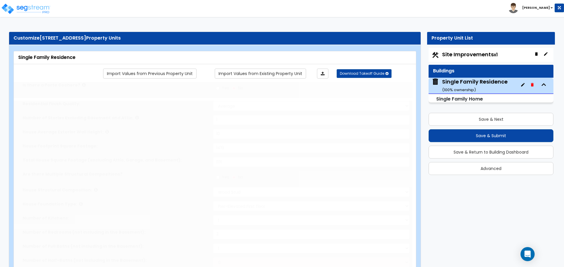
type input "2"
type input "1"
select select "1"
type input "1"
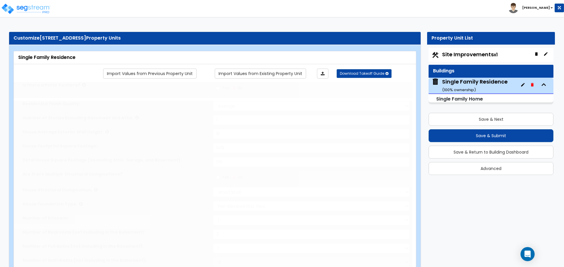
select select "1"
select select "2"
type input "2"
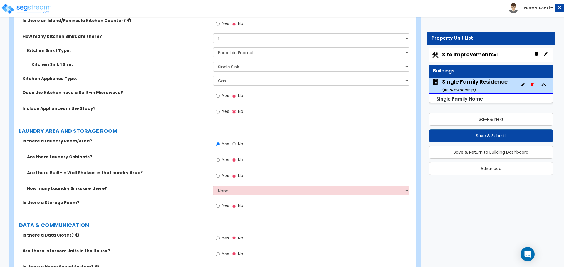
scroll to position [2561, 0]
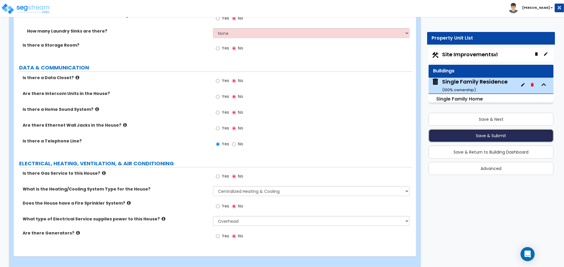
click at [497, 136] on button "Save & Submit" at bounding box center [490, 135] width 125 height 13
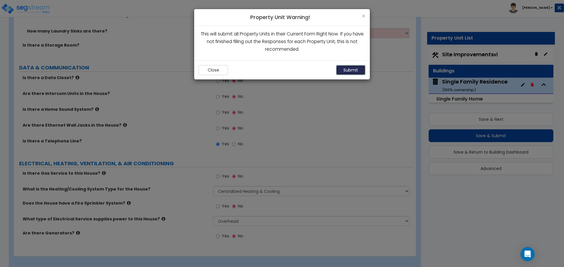
click at [355, 75] on button "Submit" at bounding box center [350, 70] width 29 height 10
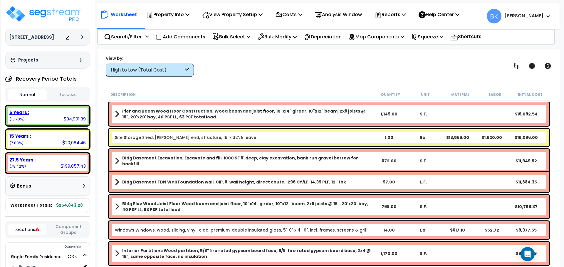
click at [44, 116] on div "5 Years : 34,901.39 (13.70%)" at bounding box center [48, 116] width 80 height 16
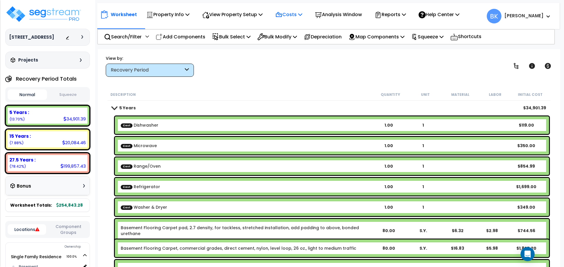
click at [295, 18] on p "Costs" at bounding box center [288, 15] width 27 height 8
click at [302, 41] on link "Direct Costs" at bounding box center [301, 40] width 58 height 12
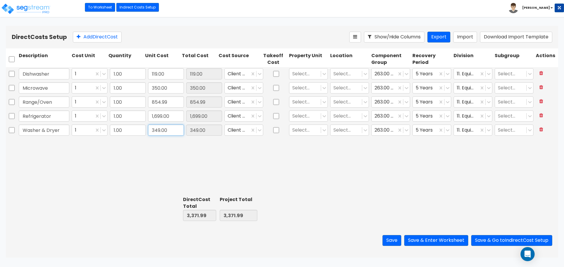
click at [169, 129] on input "349.00" at bounding box center [166, 130] width 36 height 11
click at [168, 132] on input "349.00" at bounding box center [166, 130] width 36 height 11
type input "1,196"
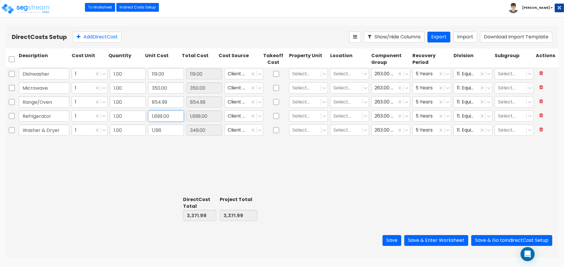
type input "1,196.00"
click at [165, 115] on input "1,699.00" at bounding box center [166, 116] width 36 height 11
click at [170, 102] on input "854.99" at bounding box center [166, 102] width 36 height 11
click at [171, 90] on input "350.00" at bounding box center [166, 87] width 36 height 11
click at [163, 75] on input "119.00" at bounding box center [166, 73] width 36 height 11
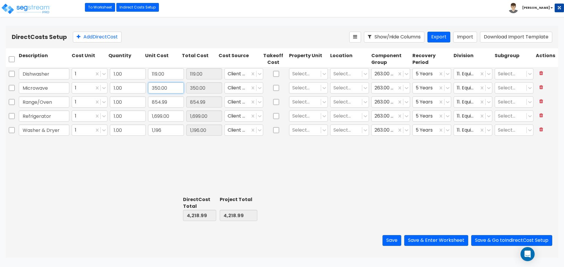
click at [162, 89] on input "350.00" at bounding box center [166, 87] width 36 height 11
click at [166, 74] on input "119.00" at bounding box center [166, 73] width 36 height 11
click at [166, 75] on input "119.00" at bounding box center [166, 73] width 36 height 11
type input "309"
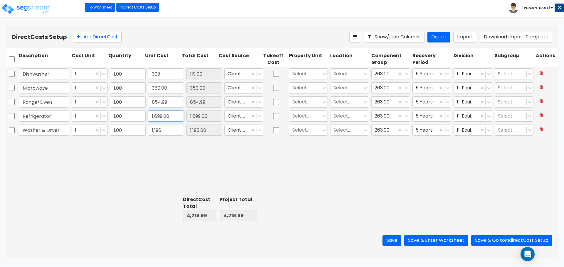
type input "309.00"
click at [167, 116] on input "1,699.00" at bounding box center [166, 116] width 36 height 11
click at [342, 176] on div "Dishwasher 1 1.00 309 309.00 Client Cost Select... Select... 263.00 - KITCHEN E…" at bounding box center [282, 130] width 552 height 127
click at [169, 105] on input "854.99" at bounding box center [166, 102] width 36 height 11
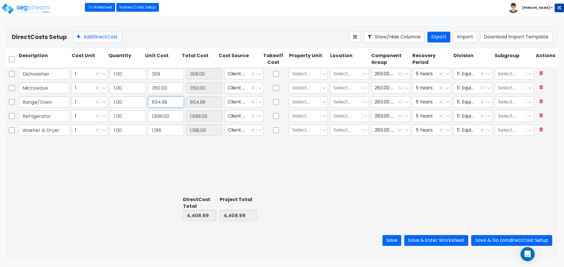
click at [169, 105] on input "854.99" at bounding box center [166, 102] width 36 height 11
type input "545.99"
click at [179, 89] on input "350.00" at bounding box center [166, 87] width 36 height 11
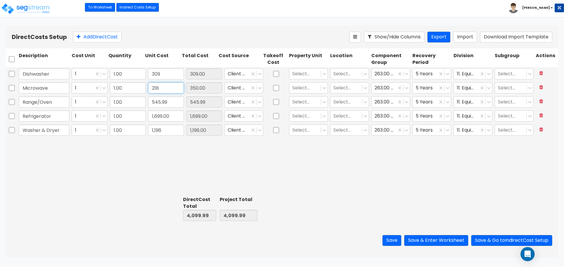
type input "218"
type input "218.00"
click at [166, 131] on input "1,196" at bounding box center [166, 130] width 36 height 11
type input "879"
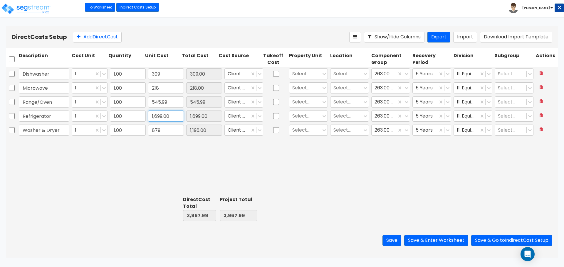
type input "879.00"
click at [177, 115] on input "1,699.00" at bounding box center [166, 116] width 36 height 11
type input "954"
type input "954.00"
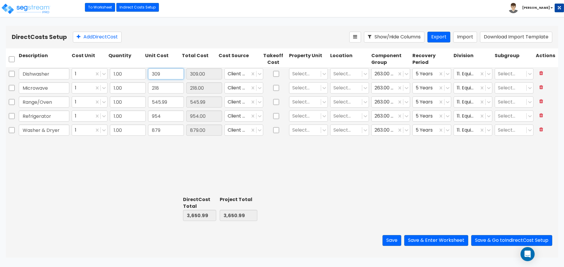
click at [173, 73] on input "309" at bounding box center [166, 73] width 36 height 11
click at [174, 88] on input "218" at bounding box center [166, 87] width 36 height 11
type input "210"
type input "210.00"
click at [304, 156] on div "Dishwasher 1 1.00 309 309.00 Client Cost Select... Select... 263.00 - KITCHEN E…" at bounding box center [282, 130] width 552 height 127
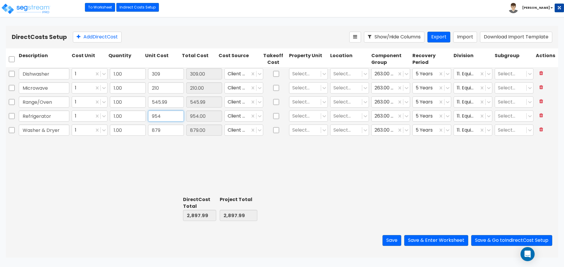
click at [164, 117] on input "954" at bounding box center [166, 116] width 36 height 11
type input "950"
type input "950.00"
click at [167, 131] on input "879" at bounding box center [166, 130] width 36 height 11
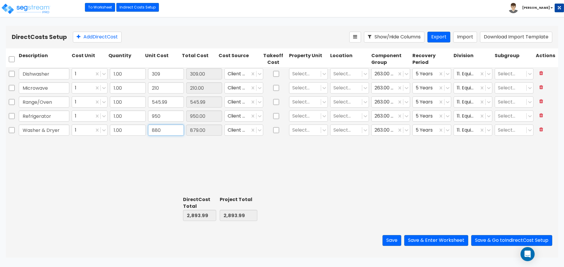
type input "880"
type input "880.00"
drag, startPoint x: 168, startPoint y: 93, endPoint x: 166, endPoint y: 75, distance: 18.1
click at [168, 92] on input "210" at bounding box center [166, 87] width 36 height 11
click at [166, 74] on input "309" at bounding box center [166, 73] width 36 height 11
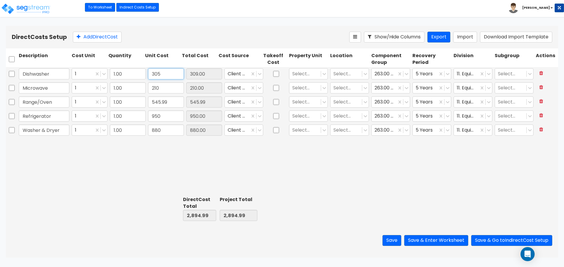
type input "305"
type input "305.00"
click at [311, 165] on div "Dishwasher 1 1.00 305 305.00 Client Cost Select... Select... 263.00 - KITCHEN E…" at bounding box center [282, 130] width 552 height 127
click at [434, 242] on button "Save & Enter Worksheet" at bounding box center [436, 240] width 64 height 11
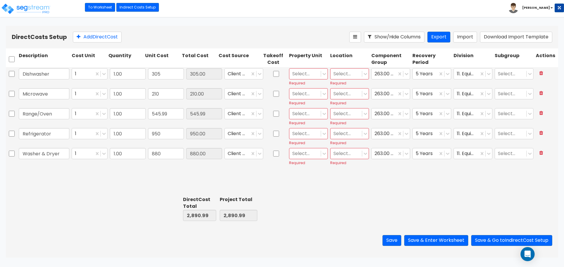
click at [302, 79] on div "Select..." at bounding box center [308, 73] width 39 height 11
click at [307, 89] on div "Single Family Residence" at bounding box center [308, 91] width 39 height 16
drag, startPoint x: 343, startPoint y: 65, endPoint x: 342, endPoint y: 70, distance: 4.5
click at [344, 65] on div "Location" at bounding box center [349, 59] width 41 height 16
click at [342, 73] on div at bounding box center [346, 74] width 26 height 8
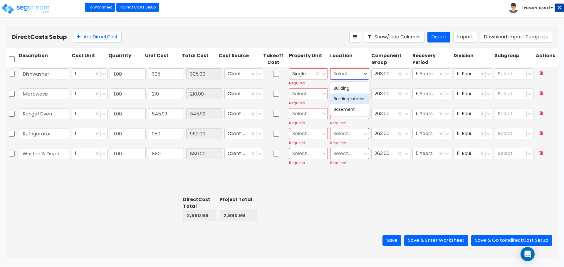
click at [346, 101] on div "Building Interior" at bounding box center [349, 99] width 39 height 11
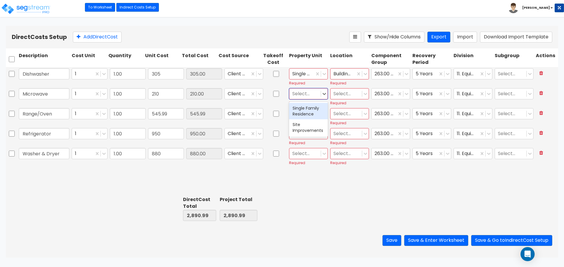
click at [307, 94] on div at bounding box center [305, 94] width 26 height 8
click at [304, 111] on div "Single Family Residence" at bounding box center [308, 111] width 39 height 16
click at [342, 96] on div at bounding box center [346, 94] width 26 height 8
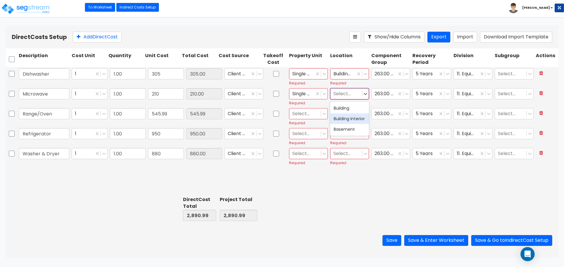
click at [344, 121] on div "Building Interior" at bounding box center [349, 119] width 39 height 11
click at [297, 114] on div at bounding box center [305, 114] width 26 height 8
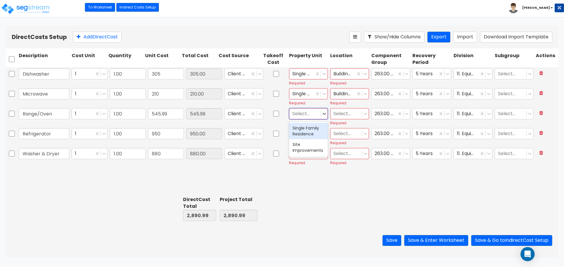
click at [307, 132] on div "Single Family Residence" at bounding box center [308, 131] width 39 height 16
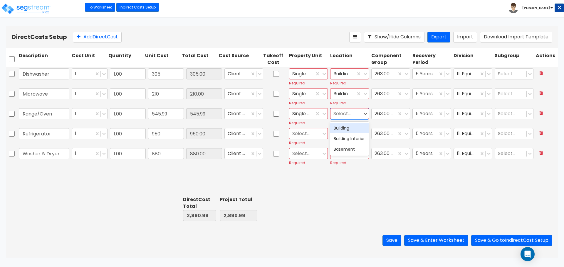
click at [346, 117] on div at bounding box center [346, 114] width 26 height 8
click at [346, 140] on div "Building Interior" at bounding box center [349, 139] width 39 height 11
click at [306, 136] on div at bounding box center [305, 134] width 26 height 8
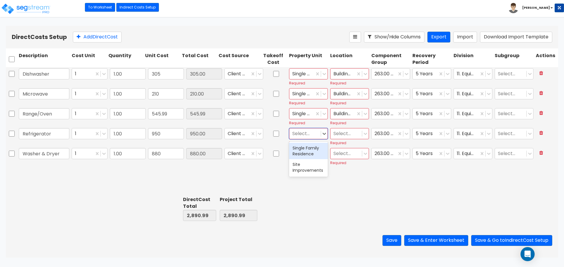
click at [309, 151] on div "Single Family Residence" at bounding box center [308, 151] width 39 height 16
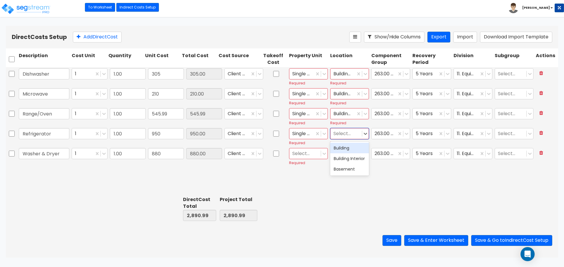
click at [346, 137] on div at bounding box center [346, 134] width 26 height 8
click at [348, 160] on div "Building Interior" at bounding box center [349, 159] width 39 height 11
click at [303, 159] on div "Select..." at bounding box center [304, 154] width 31 height 10
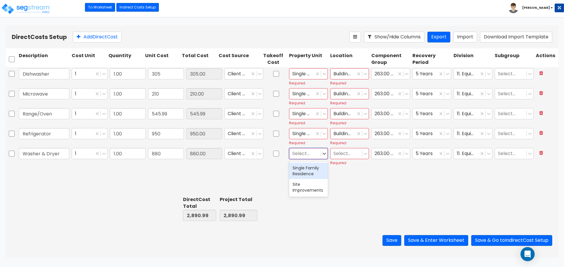
click at [304, 174] on div "Single Family Residence" at bounding box center [308, 171] width 39 height 16
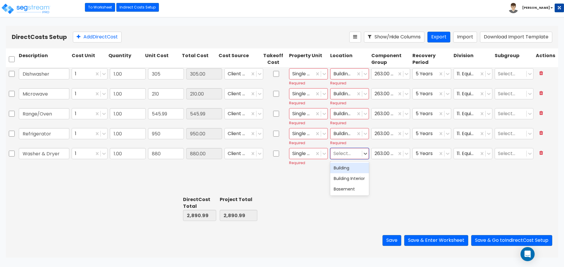
click at [351, 155] on div at bounding box center [346, 154] width 26 height 8
click at [349, 178] on div "Building Interior" at bounding box center [349, 179] width 39 height 11
click at [437, 240] on button "Save & Enter Worksheet" at bounding box center [436, 240] width 64 height 11
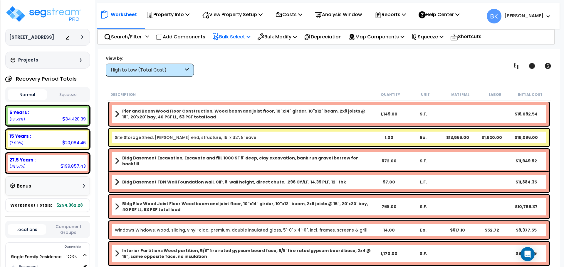
click at [228, 36] on p "Bulk Select" at bounding box center [231, 37] width 38 height 8
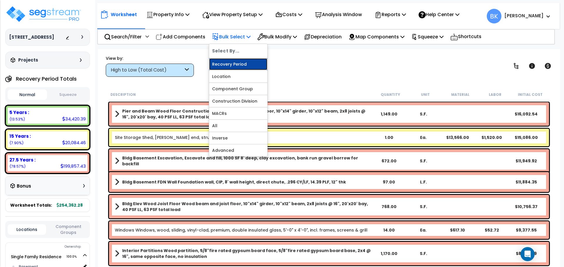
click at [236, 64] on link "Recovery Period" at bounding box center [238, 64] width 58 height 12
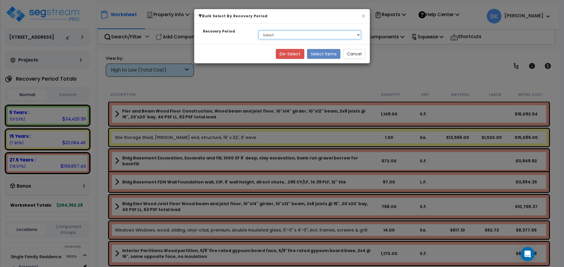
click at [279, 38] on select "Select 5 Years 15 Years 27.5 Years" at bounding box center [309, 35] width 102 height 9
select select "5Y"
click at [258, 31] on select "Select 5 Years 15 Years 27.5 Years" at bounding box center [309, 35] width 102 height 9
click at [326, 54] on button "Select Items" at bounding box center [323, 54] width 33 height 10
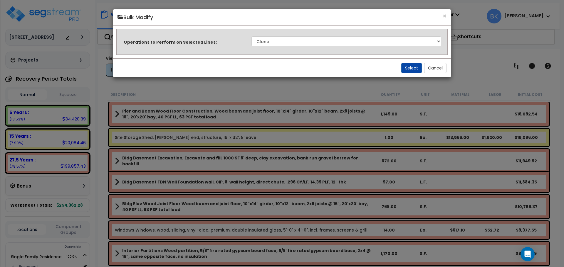
click at [257, 36] on div "Operations to Perform on Selected Lines: Clone Delete Delete Zero Quantities Mo…" at bounding box center [282, 41] width 332 height 17
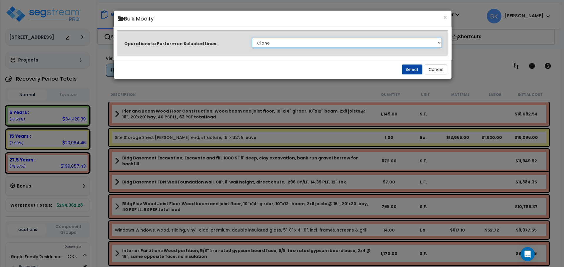
click at [261, 39] on select "Clone Delete Delete Zero Quantities Modify Component Group Modify Recovery Peri…" at bounding box center [347, 43] width 190 height 10
select select "modifyTotalCostFactor"
click at [252, 38] on select "Clone Delete Delete Zero Quantities Modify Component Group Modify Recovery Peri…" at bounding box center [347, 43] width 190 height 10
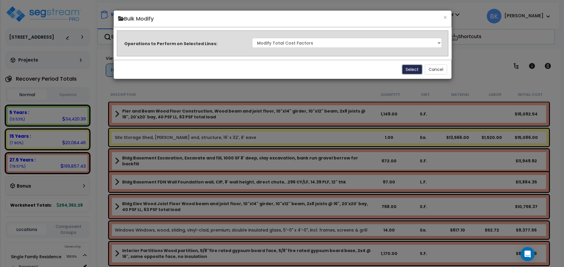
click at [411, 69] on button "Select" at bounding box center [412, 70] width 21 height 10
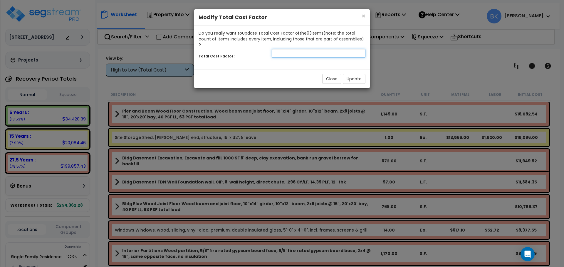
click at [292, 49] on input "number" at bounding box center [319, 53] width 94 height 9
type input "0.875"
click at [353, 74] on button "Update" at bounding box center [354, 79] width 23 height 10
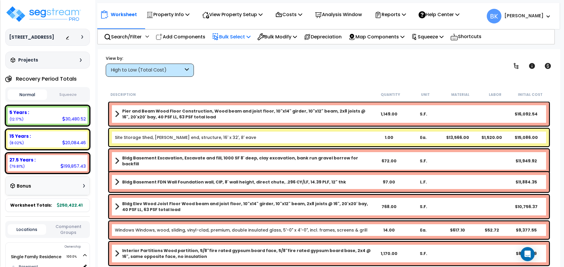
click at [250, 38] on icon at bounding box center [248, 36] width 4 height 5
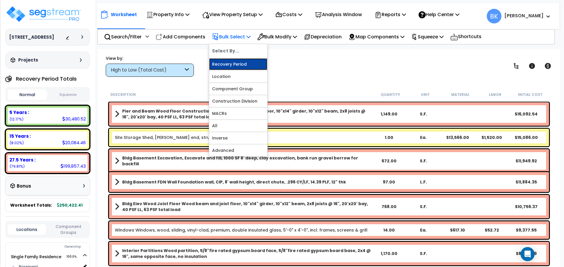
click at [237, 61] on link "Recovery Period" at bounding box center [238, 64] width 58 height 12
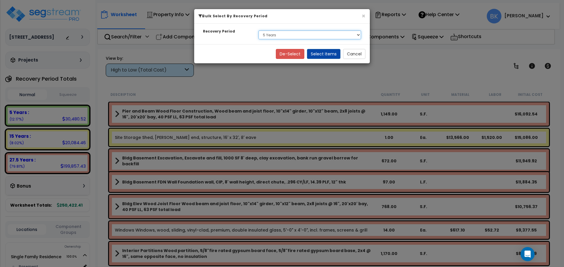
click at [267, 36] on select "Select 5 Years 15 Years 27.5 Years" at bounding box center [309, 35] width 102 height 9
click at [258, 31] on select "Select 5 Years 15 Years 27.5 Years" at bounding box center [309, 35] width 102 height 9
click at [324, 55] on button "Select Items" at bounding box center [323, 54] width 33 height 10
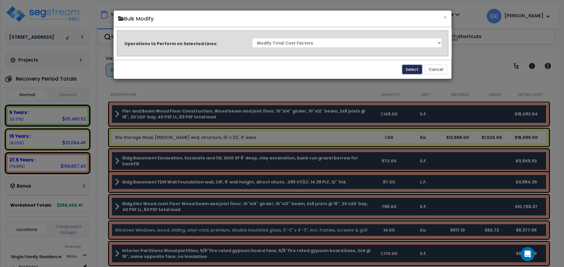
click at [410, 70] on button "Select" at bounding box center [412, 70] width 21 height 10
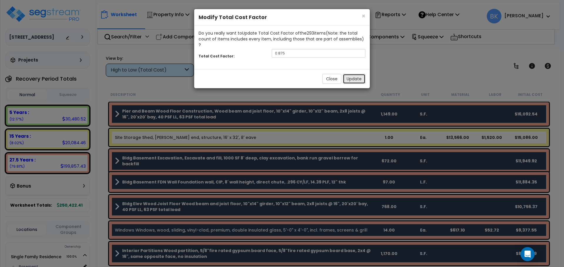
click at [355, 74] on button "Update" at bounding box center [354, 79] width 23 height 10
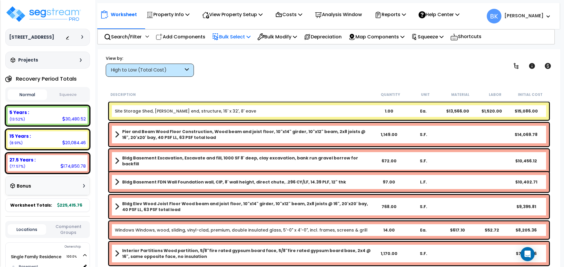
click at [228, 36] on p "Bulk Select" at bounding box center [231, 37] width 38 height 8
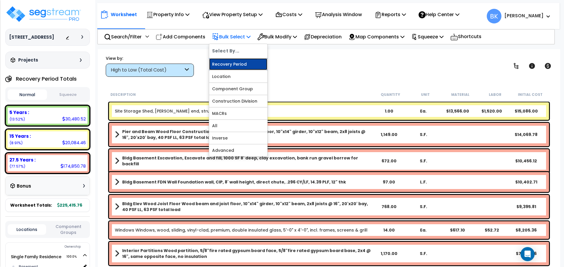
click at [232, 63] on link "Recovery Period" at bounding box center [238, 64] width 58 height 12
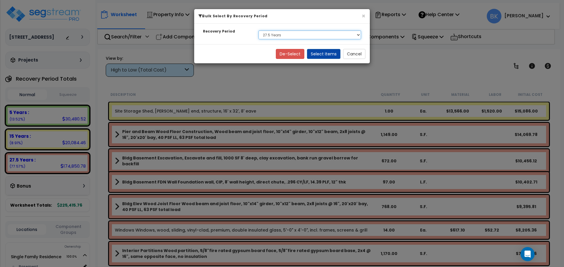
click at [269, 34] on select "Select 5 Years 15 Years 27.5 Years" at bounding box center [309, 35] width 102 height 9
select select "15Y"
click at [258, 31] on select "Select 5 Years 15 Years 27.5 Years" at bounding box center [309, 35] width 102 height 9
click at [320, 53] on button "Select Items" at bounding box center [323, 54] width 33 height 10
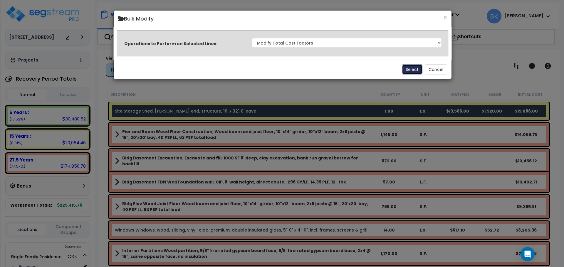
click at [409, 70] on button "Select" at bounding box center [412, 70] width 21 height 10
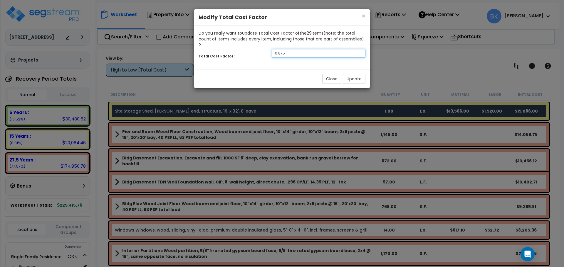
click at [302, 49] on input "0.875" at bounding box center [319, 53] width 94 height 9
type input "0.7"
click at [356, 74] on button "Update" at bounding box center [354, 79] width 23 height 10
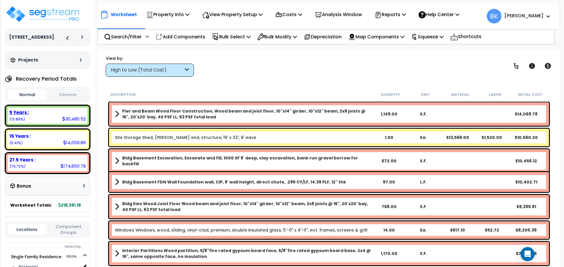
click at [65, 115] on div "5 Years :" at bounding box center [47, 113] width 76 height 6
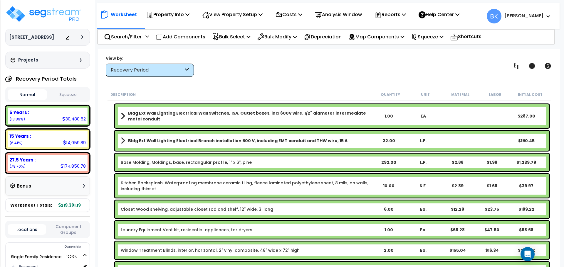
scroll to position [264, 0]
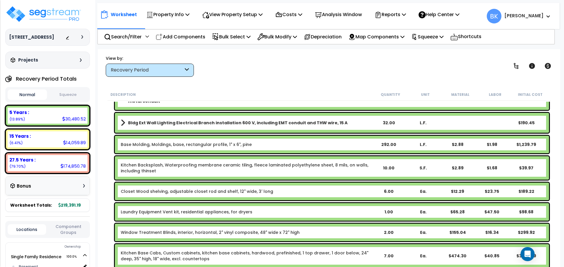
click at [145, 146] on link "Base Molding, Moldings, base, rectangular profile, 1" x 6", pine" at bounding box center [186, 145] width 131 height 6
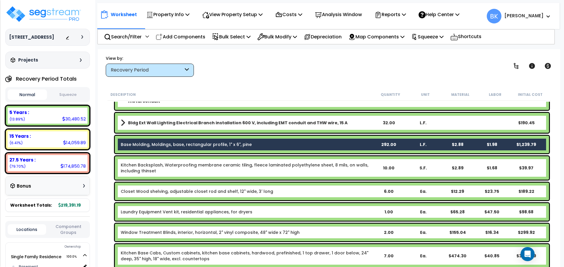
click at [137, 166] on link "Kitchen Backsplash, Waterproofing membrane ceramic tiling, fleece laminated pol…" at bounding box center [246, 168] width 250 height 12
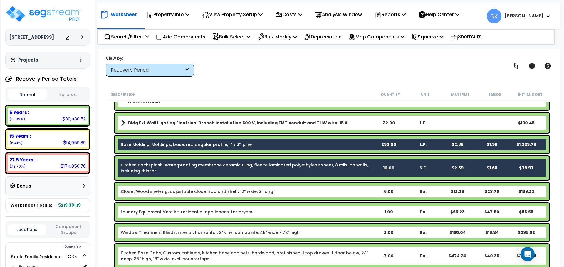
click at [153, 165] on link "Kitchen Backsplash, Waterproofing membrane ceramic tiling, fleece laminated pol…" at bounding box center [246, 168] width 250 height 12
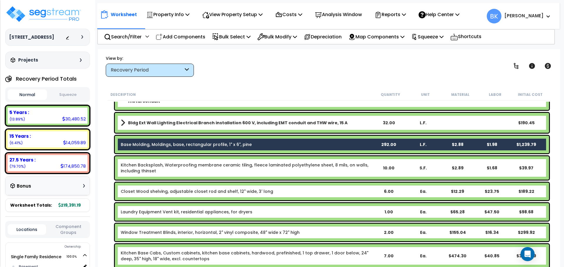
click at [162, 140] on div "Base Molding, Moldings, base, rectangular profile, 1" x 6", pine 292.00 L.F. $2…" at bounding box center [332, 145] width 434 height 18
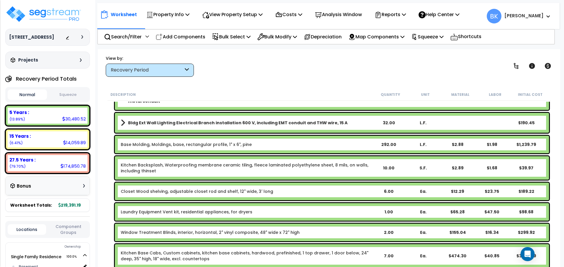
click at [152, 145] on link "Base Molding, Moldings, base, rectangular profile, 1" x 6", pine" at bounding box center [186, 145] width 131 height 6
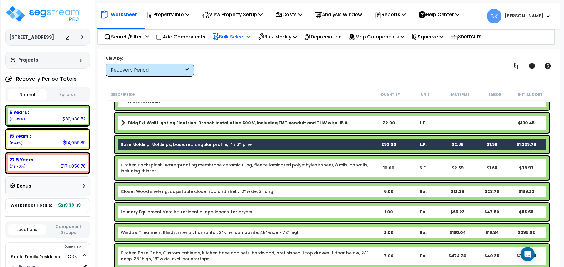
click at [240, 38] on p "Bulk Select" at bounding box center [231, 37] width 38 height 8
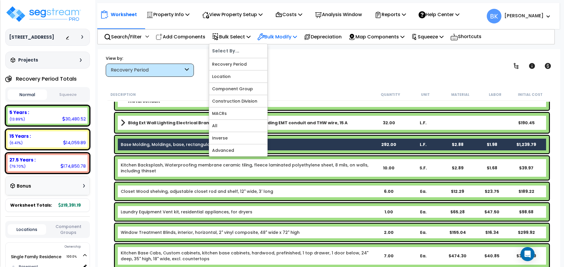
click at [270, 36] on p "Bulk Modify" at bounding box center [277, 37] width 40 height 8
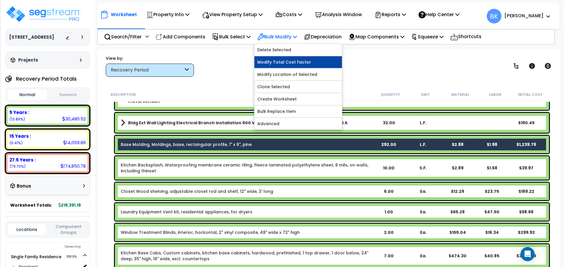
click at [288, 64] on link "Modify Total Cost Factor" at bounding box center [297, 62] width 87 height 12
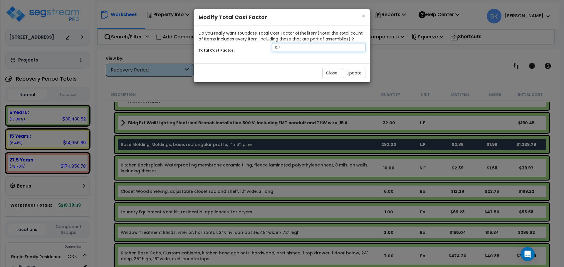
click at [289, 47] on input "0.7" at bounding box center [319, 47] width 94 height 9
type input "0.4"
click at [351, 71] on button "Update" at bounding box center [354, 73] width 23 height 10
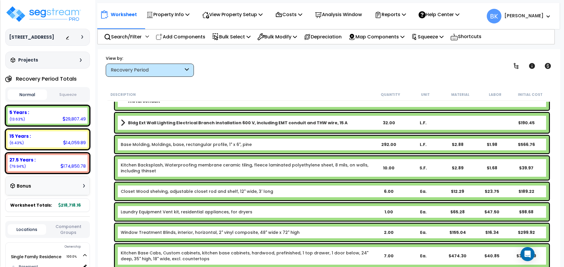
click at [163, 147] on link "Base Molding, Moldings, base, rectangular profile, 1" x 6", pine" at bounding box center [186, 145] width 131 height 6
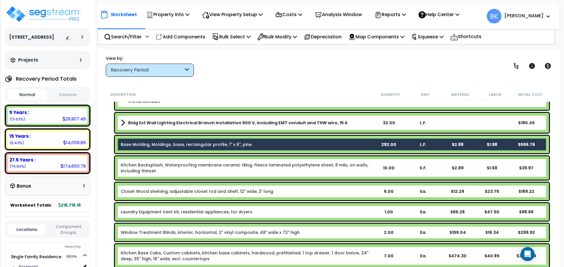
click at [157, 164] on link "Kitchen Backsplash, Waterproofing membrane ceramic tiling, fleece laminated pol…" at bounding box center [246, 168] width 250 height 12
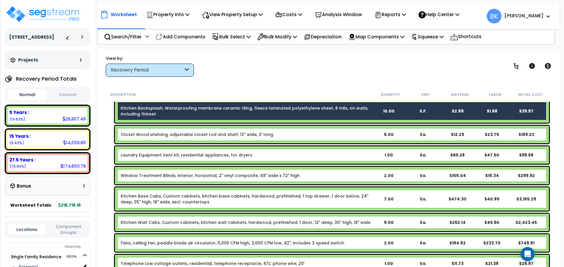
scroll to position [323, 0]
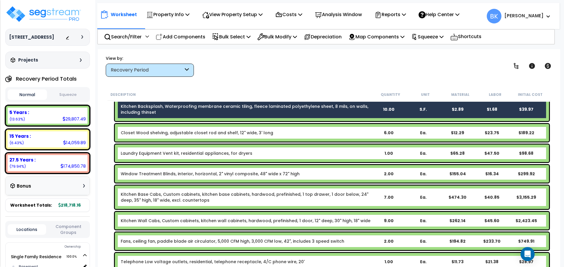
click at [139, 197] on link "Kitchen Base Cabs, Custom cabinets, kitchen base cabinets, hardwood, prefinishe…" at bounding box center [246, 198] width 250 height 12
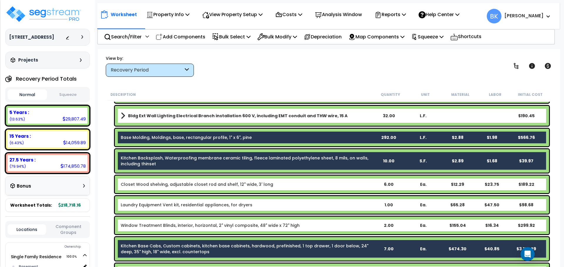
scroll to position [264, 0]
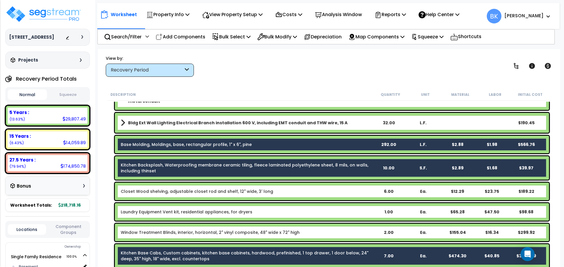
drag, startPoint x: 139, startPoint y: 169, endPoint x: 150, endPoint y: 147, distance: 24.4
click at [139, 168] on link "Kitchen Backsplash, Waterproofing membrane ceramic tiling, fleece laminated pol…" at bounding box center [246, 168] width 250 height 12
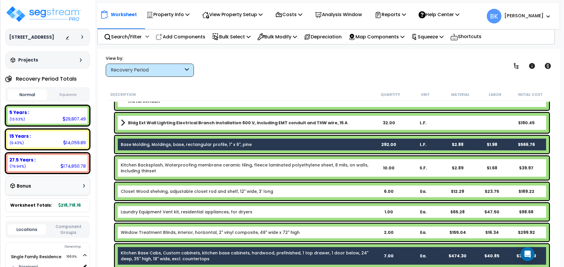
click at [150, 145] on link "Base Molding, Moldings, base, rectangular profile, 1" x 6", pine" at bounding box center [186, 145] width 131 height 6
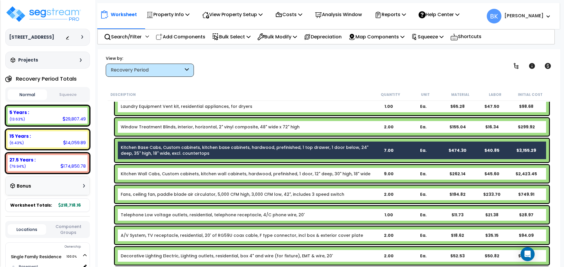
scroll to position [382, 0]
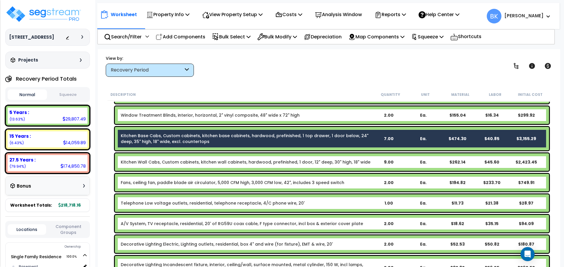
click at [152, 161] on link "Kitchen Wall Cabs, Custom cabinets, kitchen wall cabinets, hardwood, prefinishe…" at bounding box center [246, 162] width 250 height 6
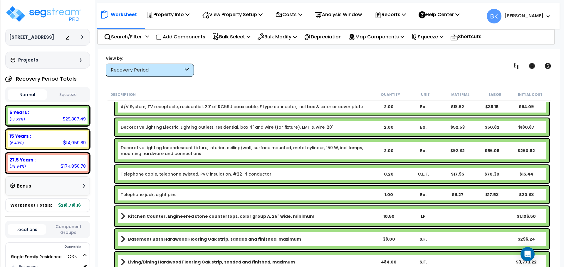
scroll to position [499, 0]
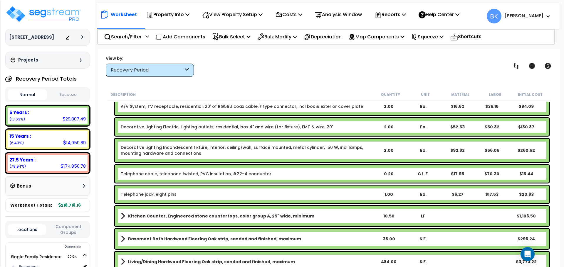
click at [164, 213] on link "Kitchen Counter, Engineered stone countertops, color group A, 25" wide, minimum" at bounding box center [246, 216] width 250 height 8
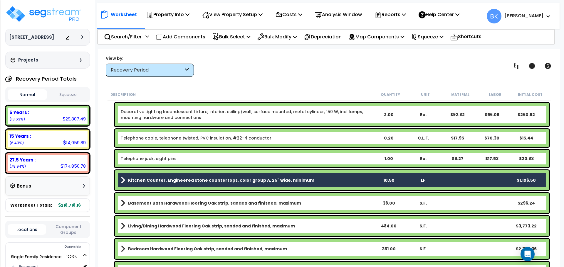
scroll to position [528, 0]
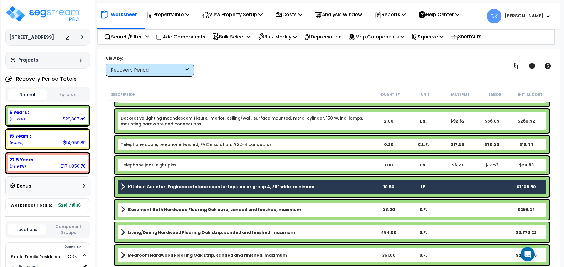
click at [171, 187] on b "Kitchen Counter, Engineered stone countertops, color group A, 25" wide, minimum" at bounding box center [221, 187] width 186 height 6
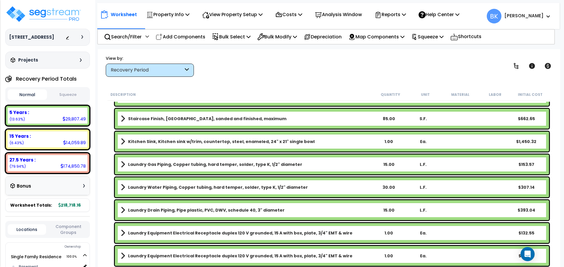
scroll to position [646, 0]
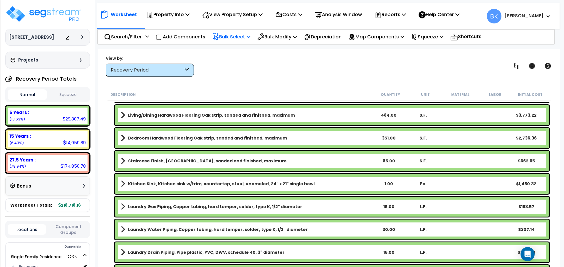
click at [240, 36] on p "Bulk Select" at bounding box center [231, 37] width 38 height 8
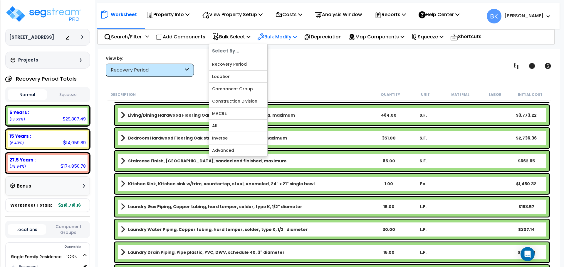
click at [274, 35] on p "Bulk Modify" at bounding box center [277, 37] width 40 height 8
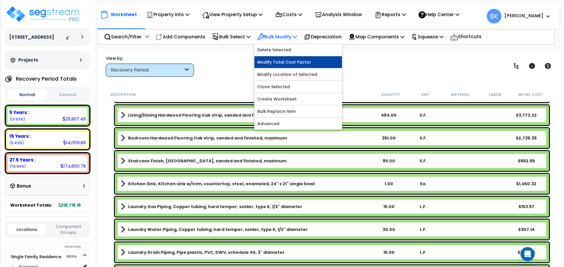
click at [281, 60] on link "Modify Total Cost Factor" at bounding box center [297, 62] width 87 height 12
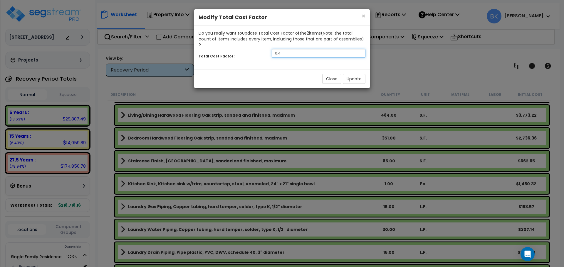
click at [284, 49] on input "0.4" at bounding box center [319, 53] width 94 height 9
type input "0.5"
click at [354, 74] on button "Update" at bounding box center [354, 79] width 23 height 10
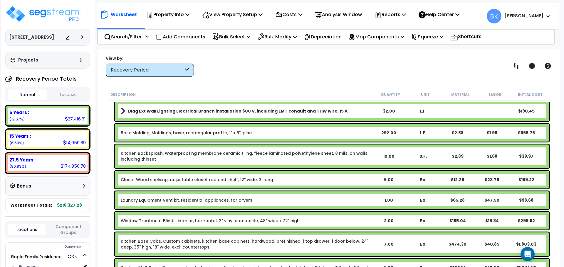
scroll to position [264, 0]
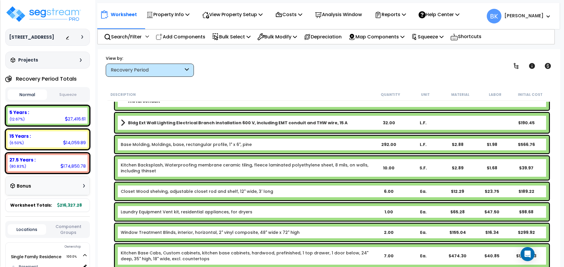
click at [150, 170] on link "Kitchen Backsplash, Waterproofing membrane ceramic tiling, fleece laminated pol…" at bounding box center [246, 168] width 250 height 12
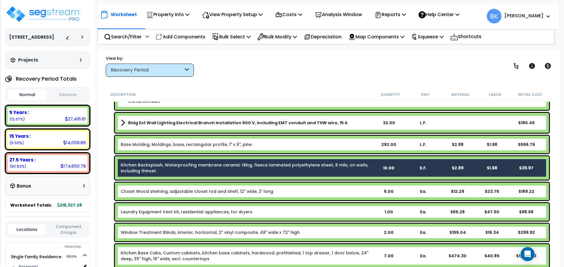
click at [154, 145] on link "Base Molding, Moldings, base, rectangular profile, 1" x 6", pine" at bounding box center [186, 145] width 131 height 6
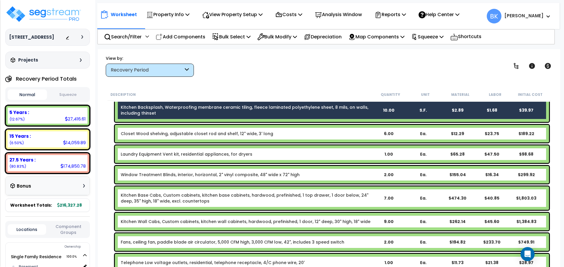
scroll to position [323, 0]
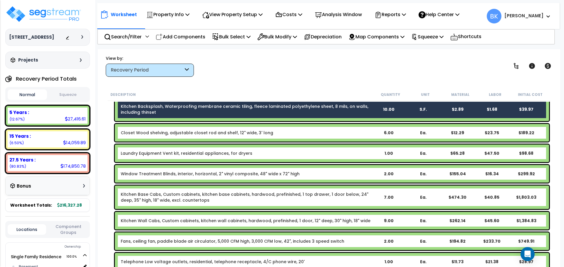
click at [148, 197] on link "Kitchen Base Cabs, Custom cabinets, kitchen base cabinets, hardwood, prefinishe…" at bounding box center [246, 198] width 250 height 12
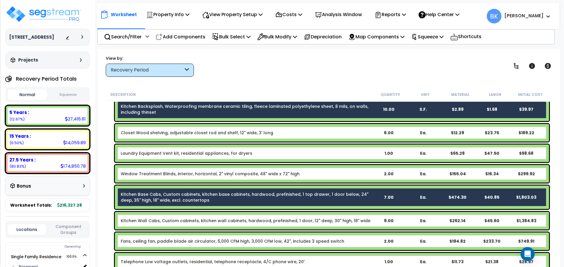
click at [147, 219] on link "Kitchen Wall Cabs, Custom cabinets, kitchen wall cabinets, hardwood, prefinishe…" at bounding box center [246, 221] width 250 height 6
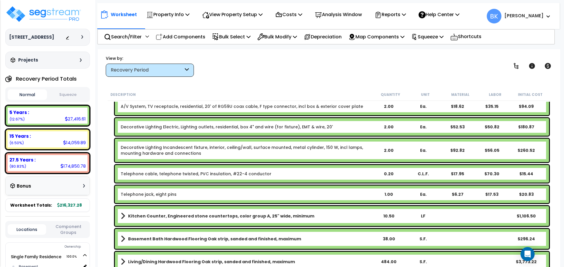
scroll to position [528, 0]
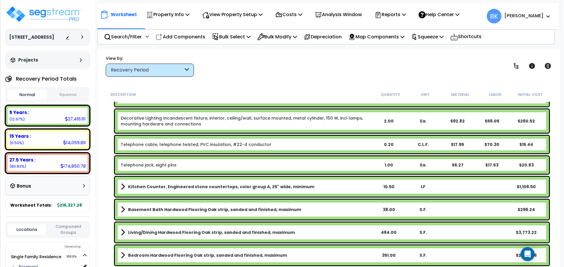
click at [151, 186] on b "Kitchen Counter, Engineered stone countertops, color group A, 25" wide, minimum" at bounding box center [221, 187] width 186 height 6
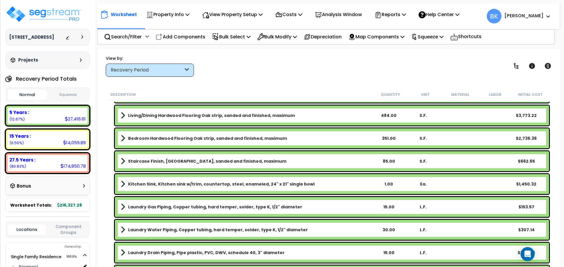
scroll to position [646, 0]
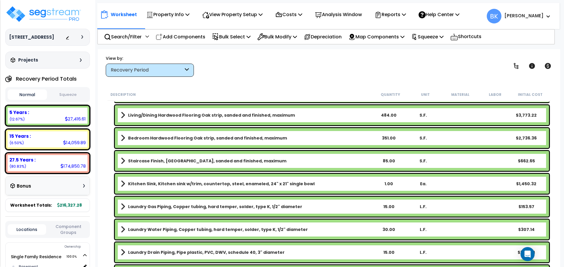
click at [154, 183] on b "Kitchen Sink, Kitchen sink w/trim, countertop, steel, enameled, 24" x 21" singl…" at bounding box center [221, 184] width 186 height 6
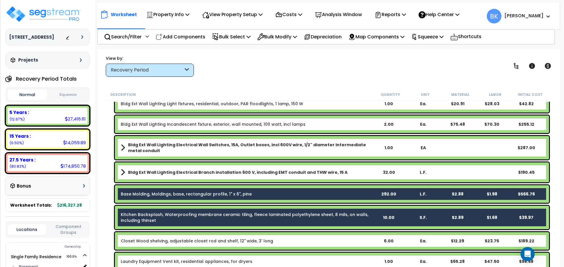
scroll to position [198, 0]
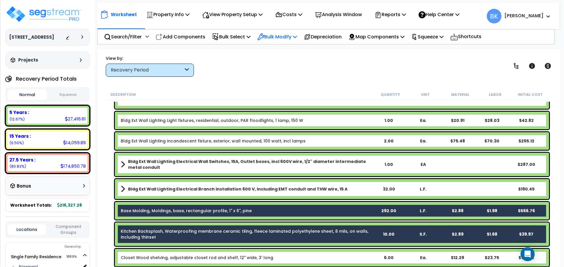
click at [276, 38] on p "Bulk Modify" at bounding box center [277, 37] width 40 height 8
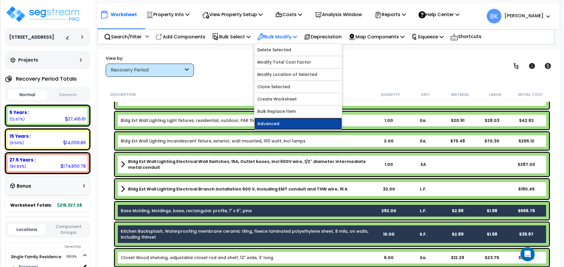
click at [284, 122] on link "Advanced" at bounding box center [297, 124] width 87 height 12
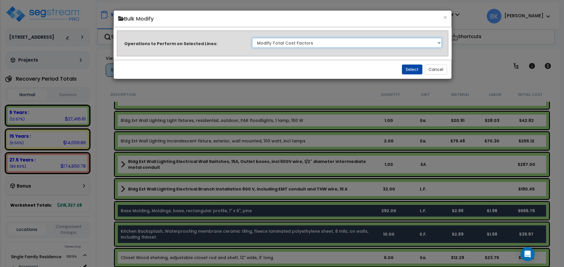
click at [298, 47] on select "Clone Delete Delete Zero Quantities Modify Component Group Modify Recovery Peri…" at bounding box center [347, 43] width 190 height 10
select select "modifyRecoveryPeriod"
click at [252, 38] on select "Clone Delete Delete Zero Quantities Modify Component Group Modify Recovery Peri…" at bounding box center [347, 43] width 190 height 10
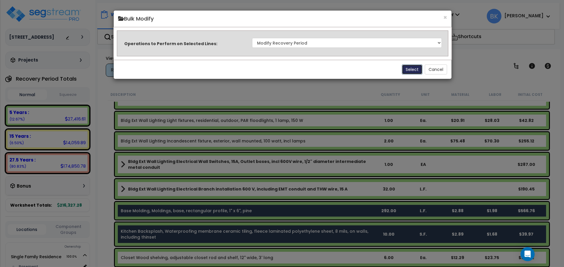
click at [412, 71] on button "Select" at bounding box center [412, 70] width 21 height 10
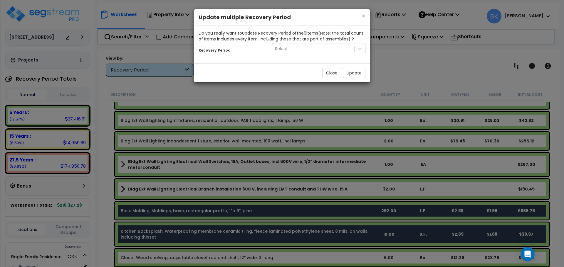
click at [294, 51] on div "Select..." at bounding box center [313, 48] width 82 height 9
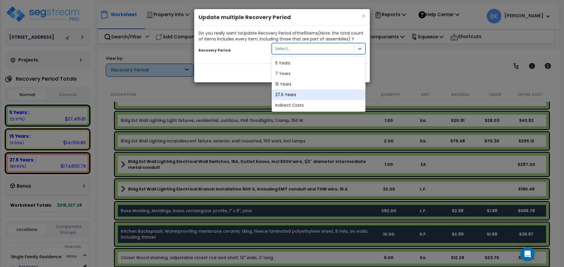
click at [291, 94] on div "27.5 Years" at bounding box center [319, 95] width 94 height 11
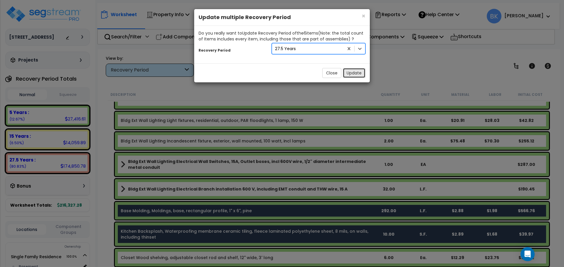
click at [356, 73] on button "Update" at bounding box center [354, 73] width 23 height 10
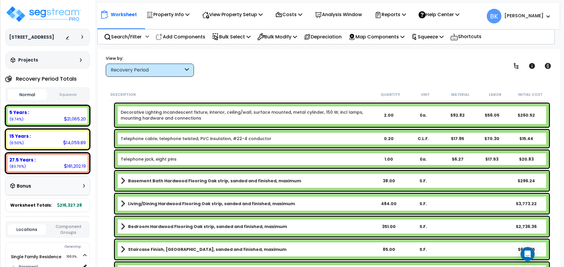
scroll to position [528, 0]
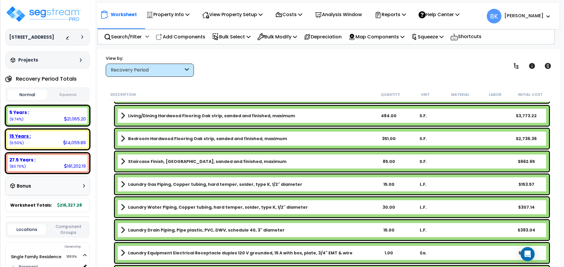
click at [39, 143] on div "15 Years : 14,059.89 (6.50%)" at bounding box center [48, 140] width 80 height 16
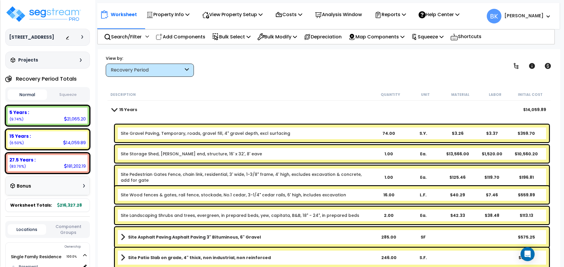
scroll to position [0, 0]
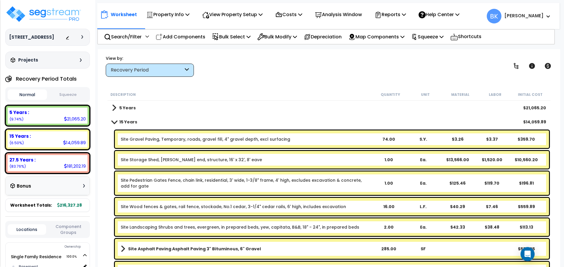
click at [160, 157] on div "Site Storage Shed, Gable end, structure, 16' x 32', 8' eave 1.00 Ea. $13,566.00…" at bounding box center [332, 160] width 434 height 18
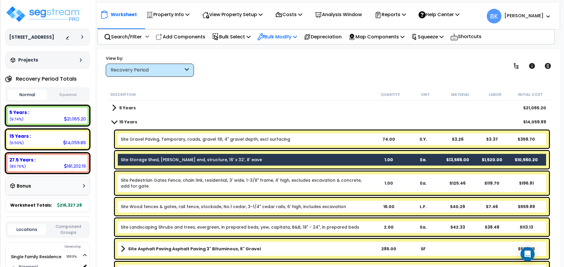
click at [283, 35] on p "Bulk Modify" at bounding box center [277, 37] width 40 height 8
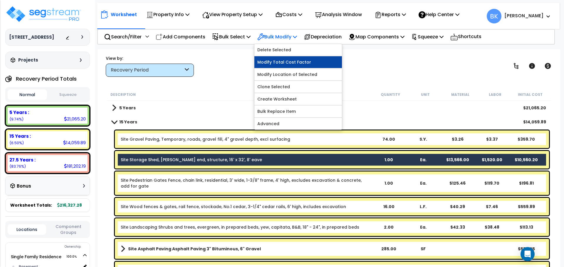
click at [286, 58] on link "Modify Total Cost Factor" at bounding box center [297, 62] width 87 height 12
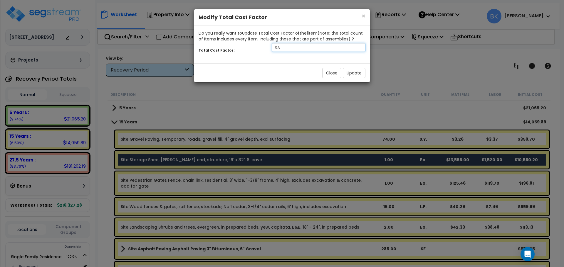
click at [293, 46] on input "0.5" at bounding box center [319, 47] width 94 height 9
type input "0.2"
click at [351, 73] on button "Update" at bounding box center [354, 73] width 23 height 10
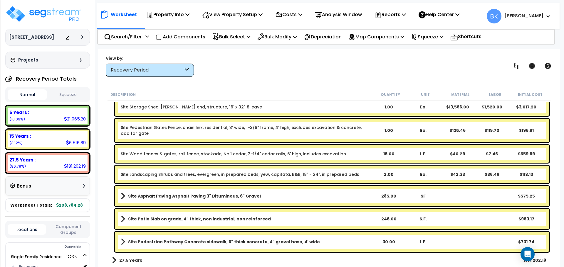
scroll to position [26, 0]
click at [41, 159] on div "27.5 Years :" at bounding box center [47, 160] width 76 height 6
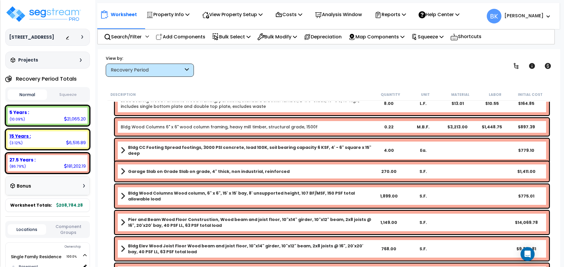
click at [38, 142] on div "15 Years : 6,516.89 (3.12%)" at bounding box center [48, 140] width 80 height 16
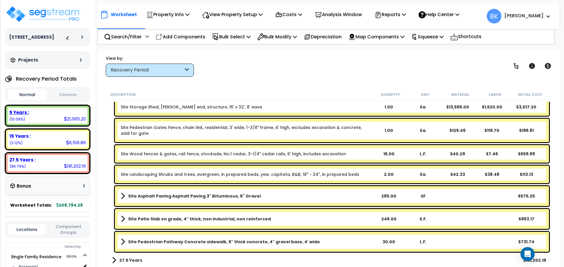
click at [42, 118] on div "5 Years : 21,065.20 (10.09%)" at bounding box center [48, 116] width 80 height 16
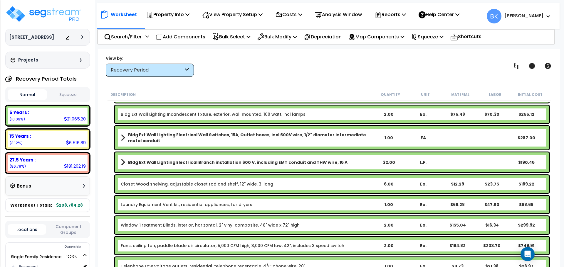
scroll to position [235, 0]
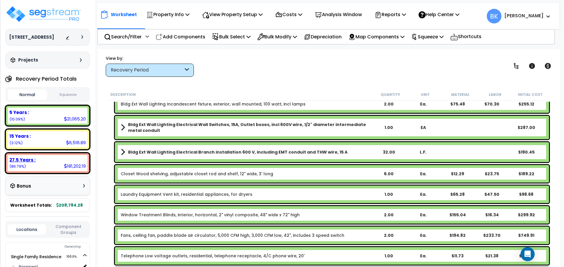
click at [46, 168] on div "27.5 Years : 181,202.19 (86.79%)" at bounding box center [48, 163] width 80 height 16
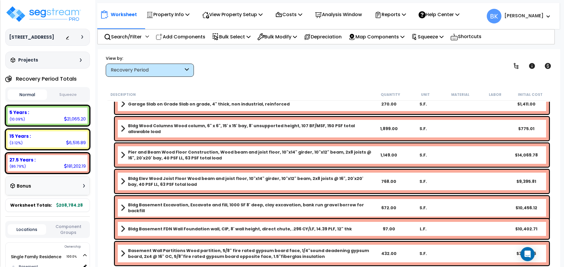
scroll to position [117, 0]
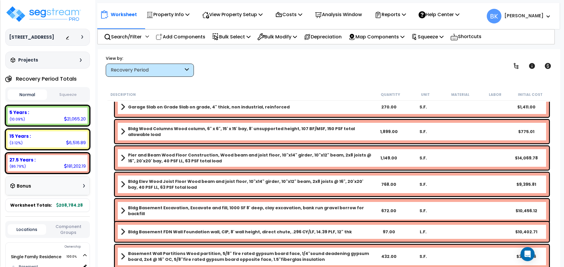
click at [207, 159] on b "Pier and Beam Wood Floor Construction, Wood beam and joist floor, 10"x14" girde…" at bounding box center [249, 158] width 243 height 12
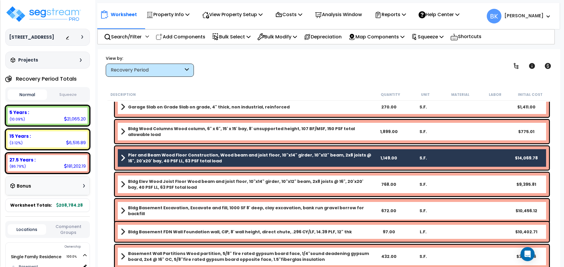
click at [192, 156] on b "Pier and Beam Wood Floor Construction, Wood beam and joist floor, 10"x14" girde…" at bounding box center [249, 158] width 243 height 12
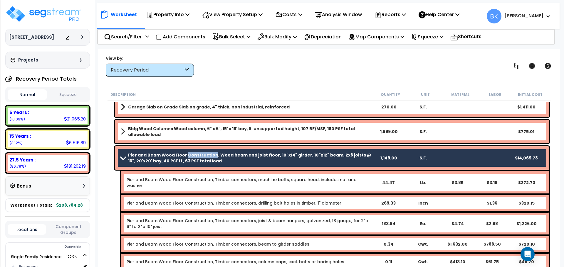
click at [192, 156] on b "Pier and Beam Wood Floor Construction, Wood beam and joist floor, 10"x14" girde…" at bounding box center [249, 158] width 243 height 12
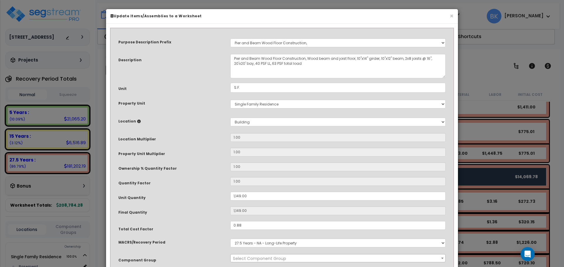
select select "39142"
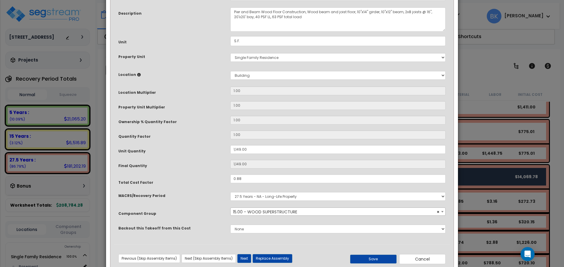
scroll to position [59, 0]
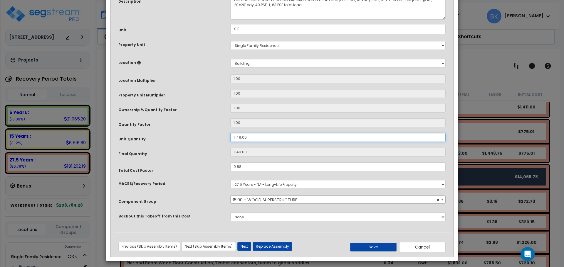
click at [254, 139] on input "1,149.00" at bounding box center [337, 137] width 215 height 9
type input "3"
type input "36"
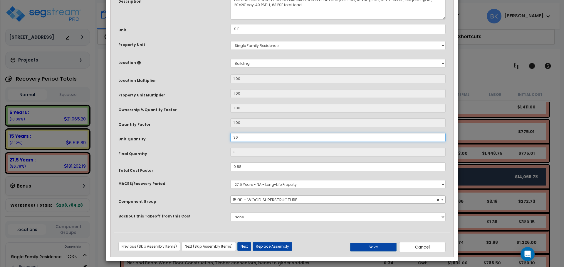
type input "36"
type input "363"
click at [373, 251] on button "Save" at bounding box center [373, 247] width 46 height 9
type input "363.00"
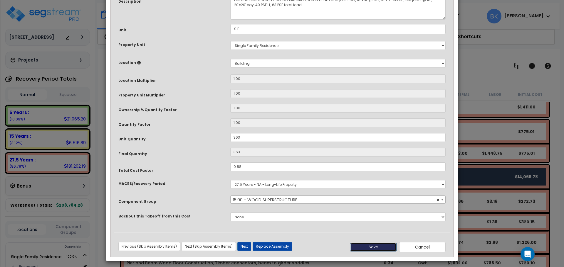
type input "363.00"
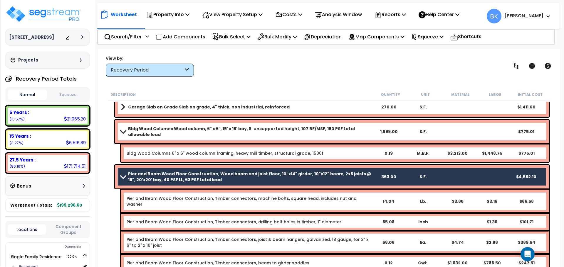
click at [121, 178] on span at bounding box center [123, 177] width 8 height 4
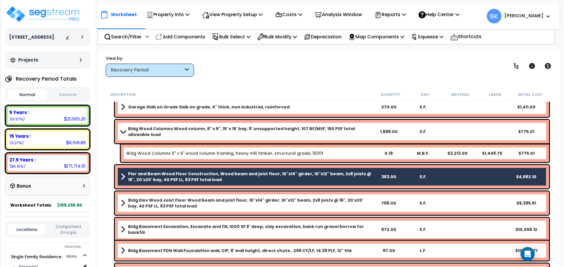
click at [126, 132] on span at bounding box center [123, 131] width 8 height 4
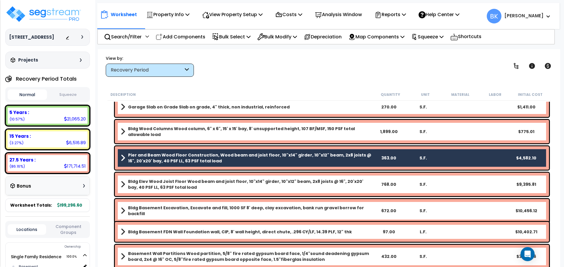
click at [114, 151] on div "Pier and Beam Wood Floor Construction, Wood beam and joist floor, 10"x14" girde…" at bounding box center [328, 158] width 443 height 26
click at [110, 151] on div "Pier and Beam Wood Floor Construction, Wood beam and joist floor, 10"x14" girde…" at bounding box center [328, 158] width 443 height 26
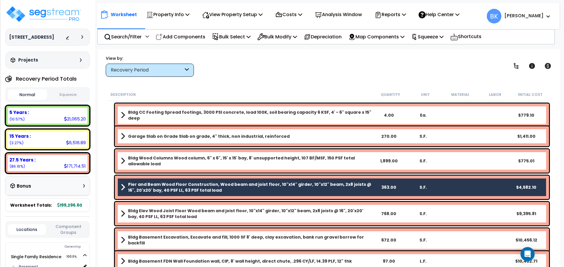
click at [207, 137] on b "Garage Slab on Grade Slab on grade, 4" thick, non industrial, reinforced" at bounding box center [208, 137] width 161 height 6
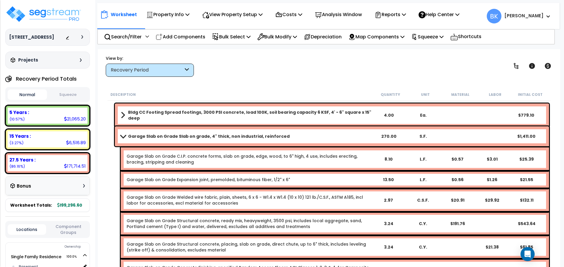
click at [124, 136] on span at bounding box center [123, 136] width 8 height 4
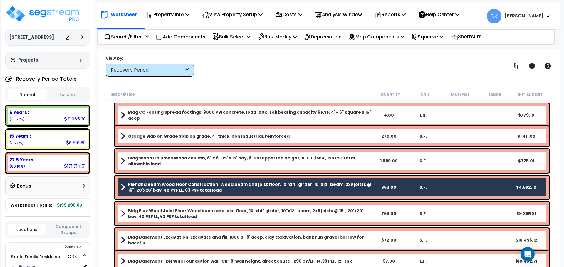
click at [195, 136] on b "Garage Slab on Grade Slab on grade, 4" thick, non industrial, reinforced" at bounding box center [208, 137] width 161 height 6
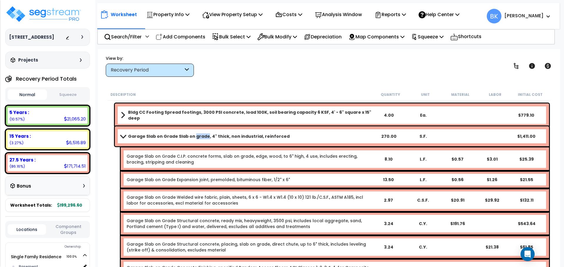
click at [195, 136] on b "Garage Slab on Grade Slab on grade, 4" thick, non industrial, reinforced" at bounding box center [208, 137] width 161 height 6
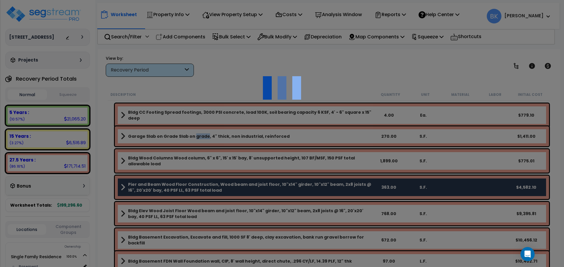
scroll to position [0, 0]
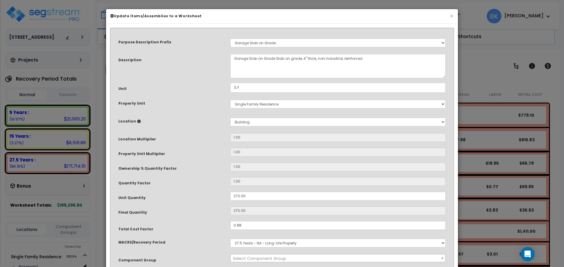
select select "39138"
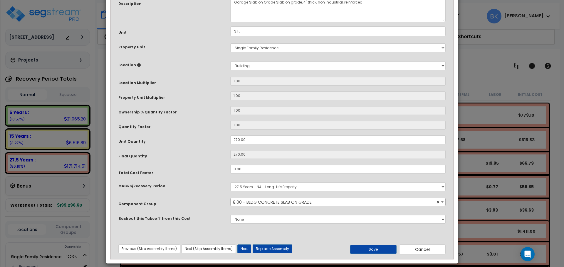
scroll to position [59, 0]
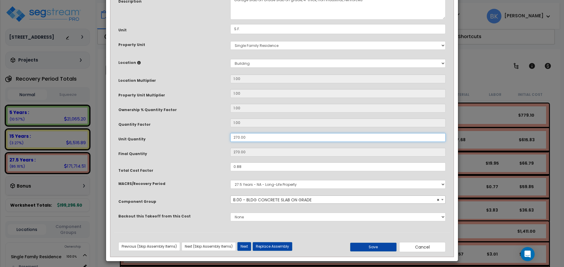
click at [245, 137] on input "270.00" at bounding box center [337, 137] width 215 height 9
type input "2"
type input "28"
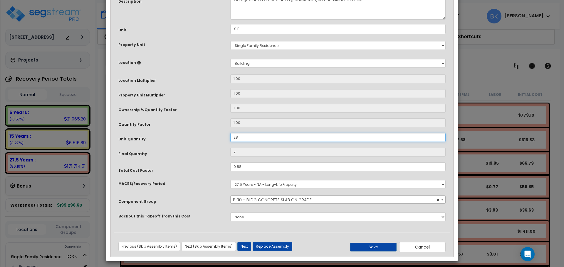
type input "28"
type input "288"
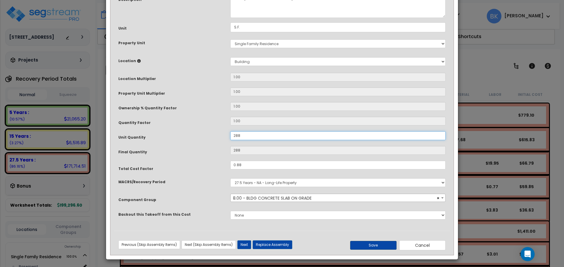
scroll to position [62, 0]
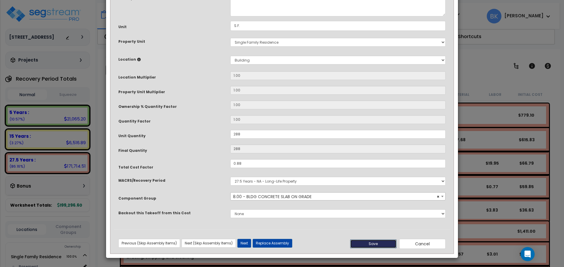
click at [375, 244] on button "Save" at bounding box center [373, 244] width 46 height 9
type input "288.00"
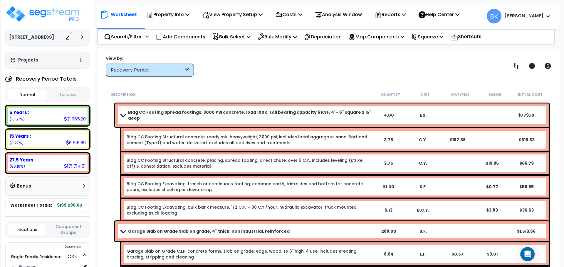
click at [122, 114] on span at bounding box center [123, 115] width 8 height 4
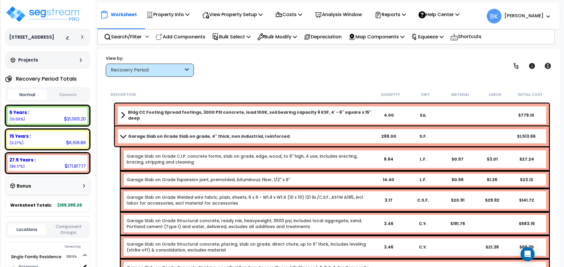
click at [122, 138] on span at bounding box center [123, 136] width 8 height 4
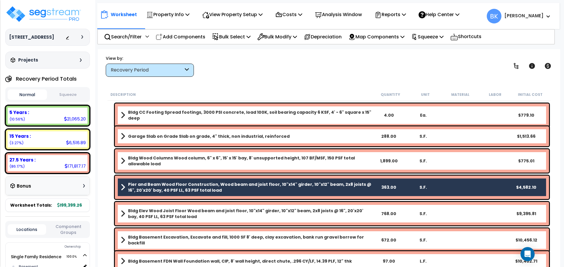
click at [185, 188] on b "Pier and Beam Wood Floor Construction, Wood beam and joist floor, 10"x14" girde…" at bounding box center [249, 188] width 243 height 12
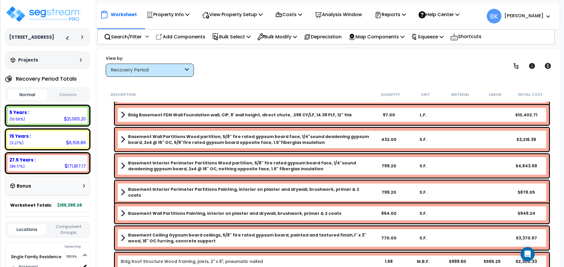
scroll to position [235, 0]
click at [152, 162] on b "Basement Interior Perimeter Partitions Wood partition, 5/8" fire rated gypsum b…" at bounding box center [249, 166] width 243 height 12
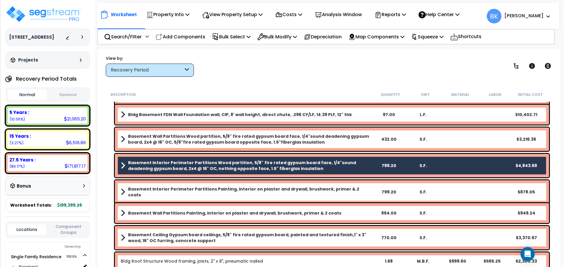
click at [147, 165] on b "Basement Interior Perimeter Partitions Wood partition, 5/8" fire rated gypsum b…" at bounding box center [249, 166] width 243 height 12
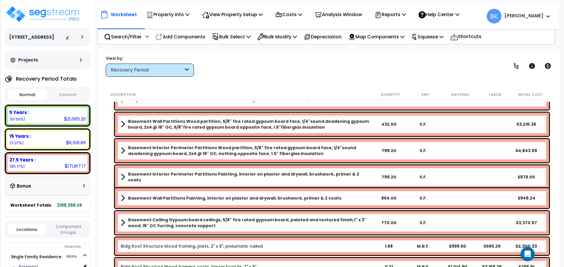
scroll to position [264, 0]
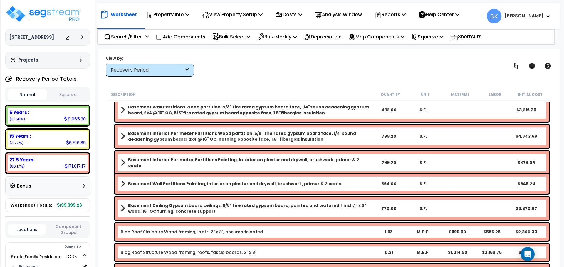
click at [156, 206] on b "Basement Ceiling Gypsum board ceilings, 5/8" fire rated gypsum board, painted a…" at bounding box center [249, 209] width 243 height 12
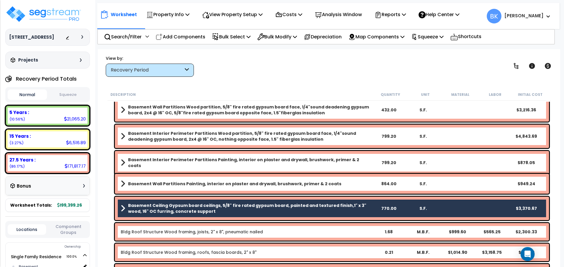
click at [169, 183] on b "Basement Wall Partitions Painting, interior on plaster and drywall, brushwork, …" at bounding box center [234, 184] width 213 height 6
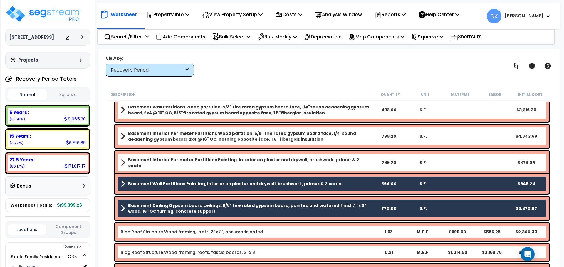
click at [174, 159] on b "Basement Interior Perimeter Partitions Painting, interior on plaster and drywal…" at bounding box center [249, 163] width 243 height 12
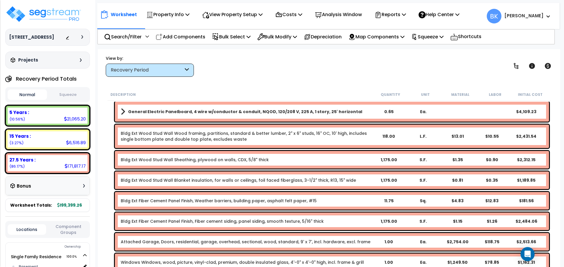
scroll to position [1145, 0]
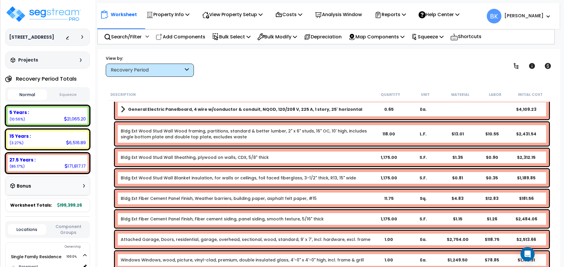
click at [149, 199] on link "Bldg Ext Fiber Cement Panel Finish, Weather barriers, building paper, asphalt f…" at bounding box center [219, 199] width 196 height 6
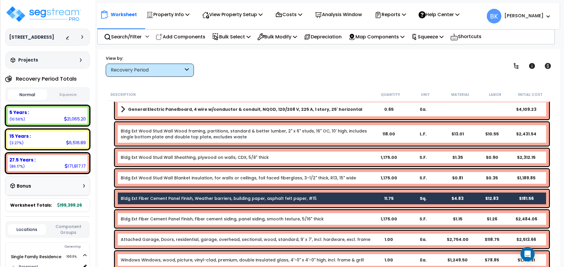
click at [152, 217] on link "Bldg Ext Fiber Cement Panel Finish, Fiber cement siding, panel siding, smooth t…" at bounding box center [222, 219] width 203 height 6
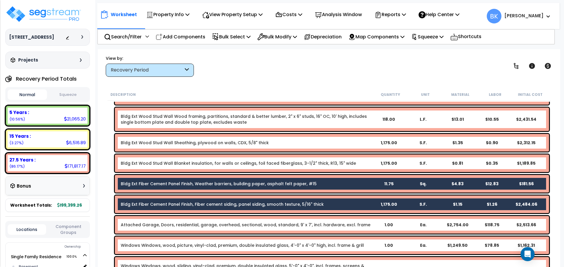
scroll to position [1174, 0]
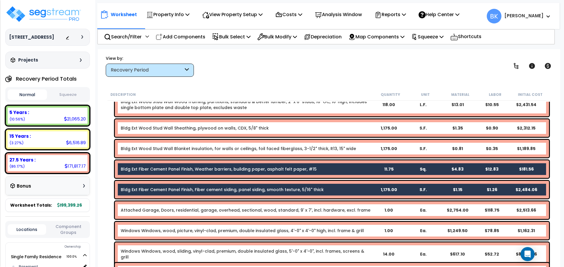
click at [152, 185] on div "Bldg Ext Fiber Cement Panel Finish, Fiber cement siding, panel siding, smooth t…" at bounding box center [332, 190] width 434 height 18
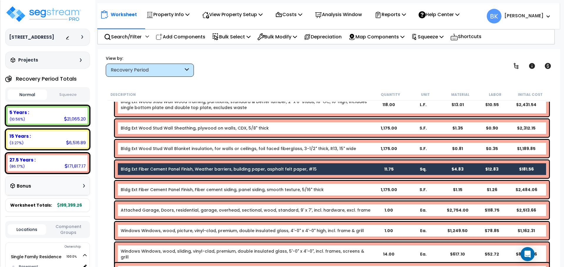
click at [156, 169] on link "Bldg Ext Fiber Cement Panel Finish, Weather barriers, building paper, asphalt f…" at bounding box center [219, 169] width 196 height 6
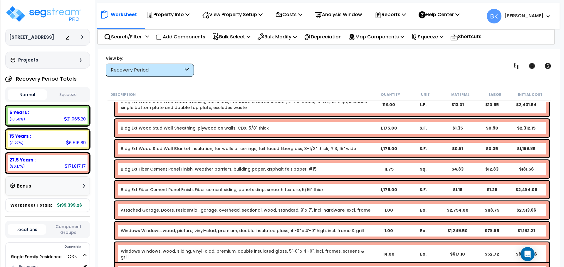
click at [156, 168] on link "Bldg Ext Fiber Cement Panel Finish, Weather barriers, building paper, asphalt f…" at bounding box center [219, 169] width 196 height 6
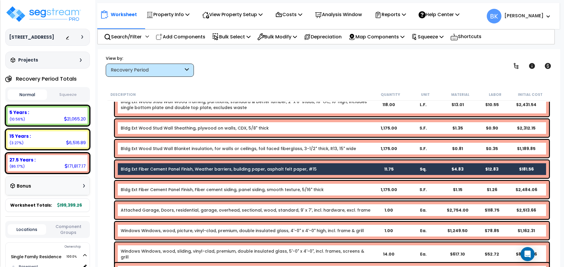
click at [153, 188] on link "Bldg Ext Fiber Cement Panel Finish, Fiber cement siding, panel siding, smooth t…" at bounding box center [222, 190] width 203 height 6
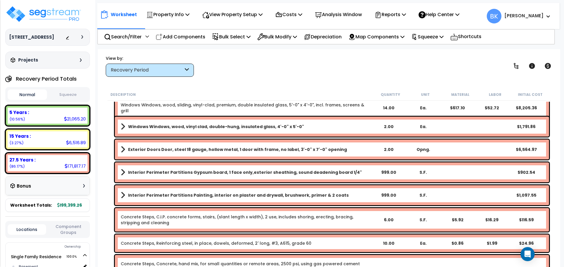
scroll to position [1321, 0]
click at [167, 175] on b "Interior Perimeter Partitions Gypsum board, 1 face only,exterior sheathing, sou…" at bounding box center [245, 172] width 234 height 6
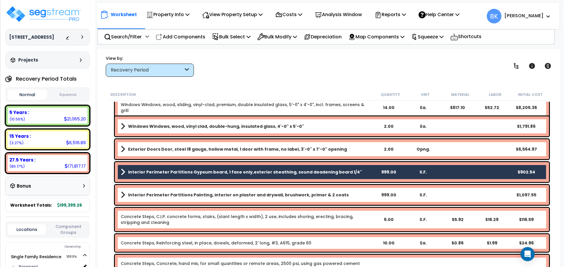
click at [161, 192] on b "Interior Perimeter Partitions Painting, interior on plaster and drywall, brushw…" at bounding box center [238, 195] width 220 height 6
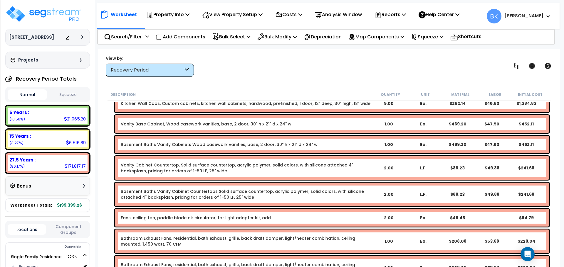
scroll to position [1762, 0]
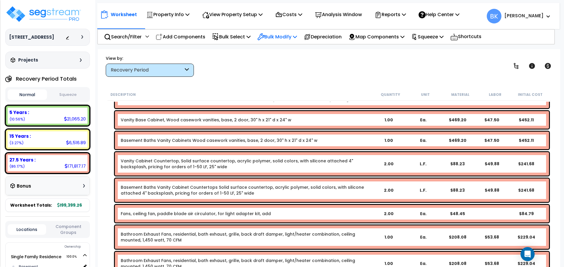
click at [281, 38] on p "Bulk Modify" at bounding box center [277, 37] width 40 height 8
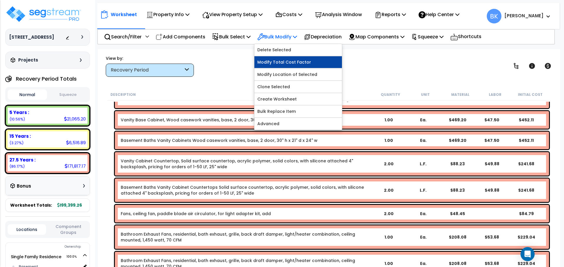
click at [283, 62] on link "Modify Total Cost Factor" at bounding box center [297, 62] width 87 height 12
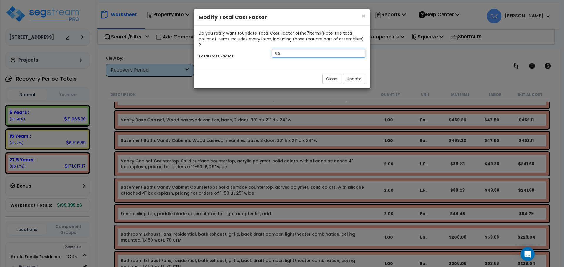
click at [288, 49] on input "0.2" at bounding box center [319, 53] width 94 height 9
type input "0.7"
click at [348, 74] on button "Update" at bounding box center [354, 79] width 23 height 10
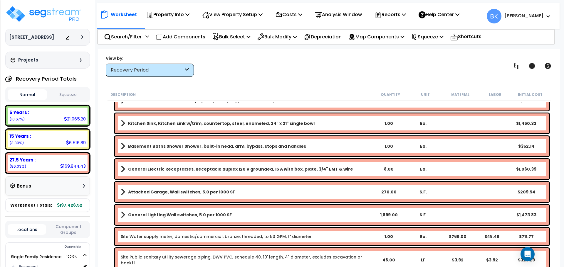
scroll to position [2518, 0]
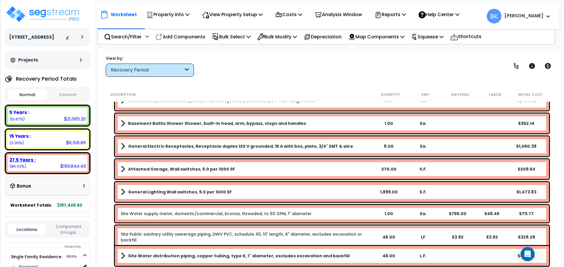
click at [54, 166] on div "27.5 Years : 169,844.43 (86.03%)" at bounding box center [48, 163] width 80 height 16
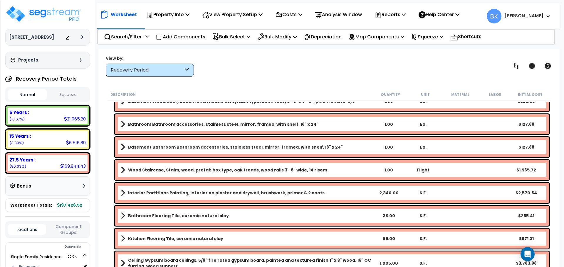
scroll to position [2225, 0]
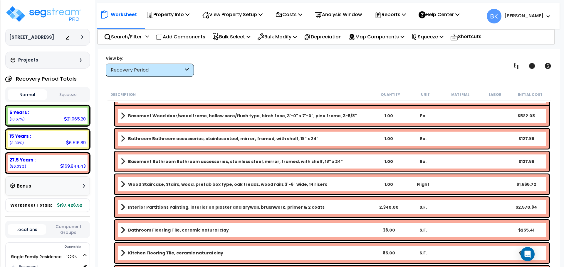
click at [164, 209] on b "Interior Partitions Painting, interior on plaster and drywall, brushwork, prime…" at bounding box center [226, 208] width 196 height 6
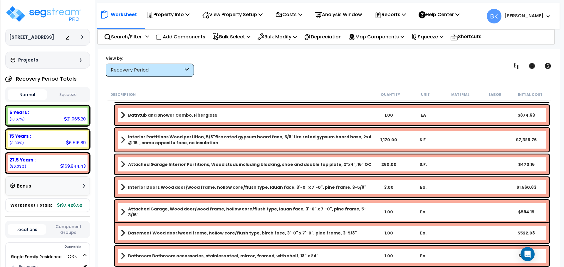
scroll to position [2078, 0]
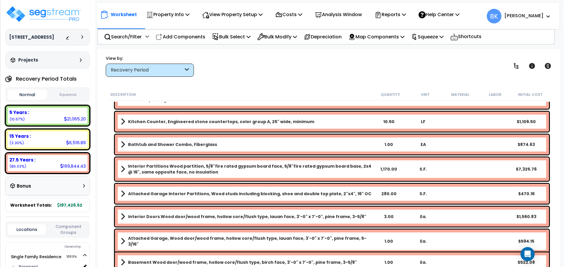
click at [162, 170] on b "Interior Partitions Wood partition, 5/8"fire rated gypsum board face, 5/8"fire …" at bounding box center [249, 170] width 243 height 12
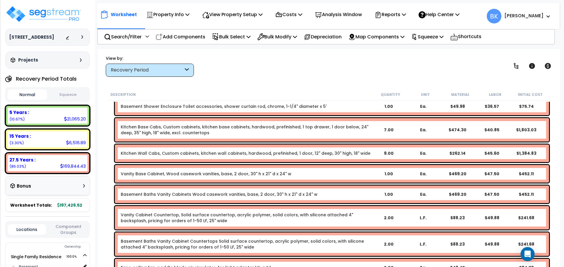
scroll to position [1696, 0]
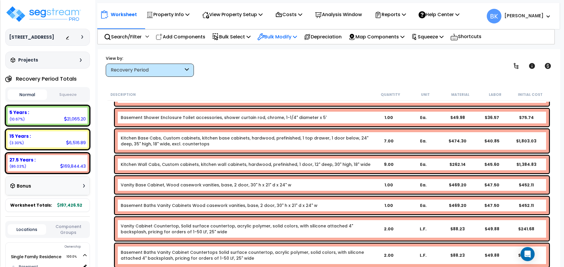
click at [276, 37] on p "Bulk Modify" at bounding box center [277, 37] width 40 height 8
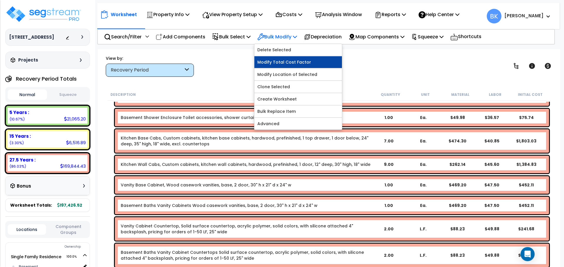
click at [280, 60] on link "Modify Total Cost Factor" at bounding box center [297, 62] width 87 height 12
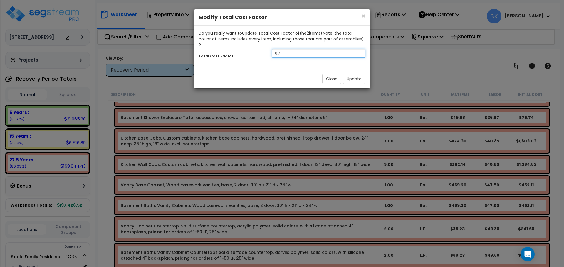
click at [286, 50] on input "0.7" at bounding box center [319, 53] width 94 height 9
type input "0.5"
click at [359, 74] on button "Update" at bounding box center [354, 79] width 23 height 10
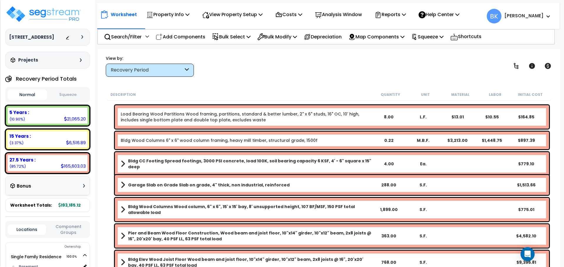
scroll to position [0, 0]
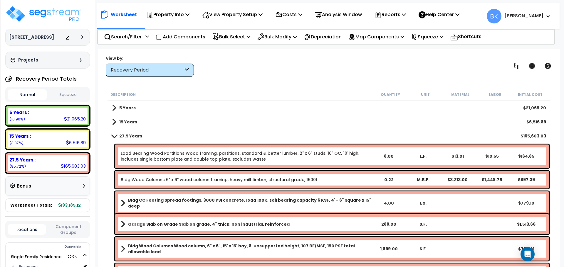
click at [115, 112] on span at bounding box center [114, 108] width 4 height 8
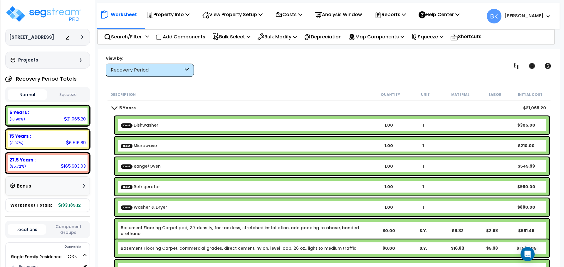
click at [115, 112] on link "5 Years" at bounding box center [124, 108] width 24 height 8
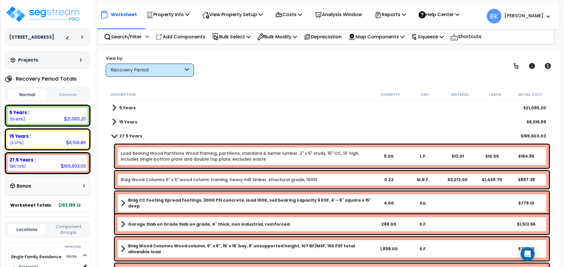
click at [544, 17] on span at bounding box center [546, 16] width 6 height 7
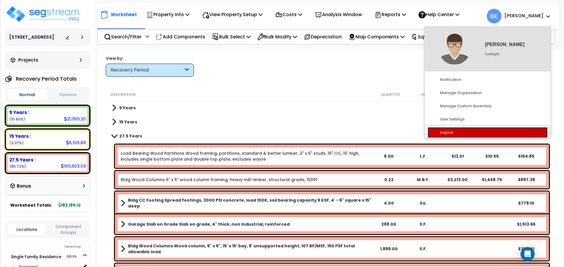
click at [449, 134] on link "Logout" at bounding box center [487, 132] width 120 height 11
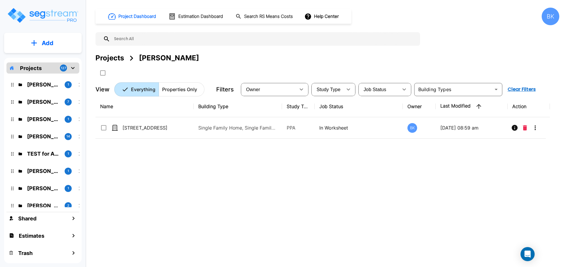
click at [347, 169] on div "Name Building Type Study Type Job Status Owner Last Modified Action [STREET_ADD…" at bounding box center [322, 179] width 454 height 166
click at [202, 193] on div "Name Building Type Study Type Job Status Owner Last Modified Action [STREET_ADD…" at bounding box center [322, 179] width 454 height 166
click at [454, 178] on div "Name Building Type Study Type Job Status Owner Last Modified Action [STREET_ADD…" at bounding box center [322, 179] width 454 height 166
click at [149, 195] on div "Name Building Type Study Type Job Status Owner Last Modified Action [STREET_ADD…" at bounding box center [322, 179] width 454 height 166
